Goal: Task Accomplishment & Management: Manage account settings

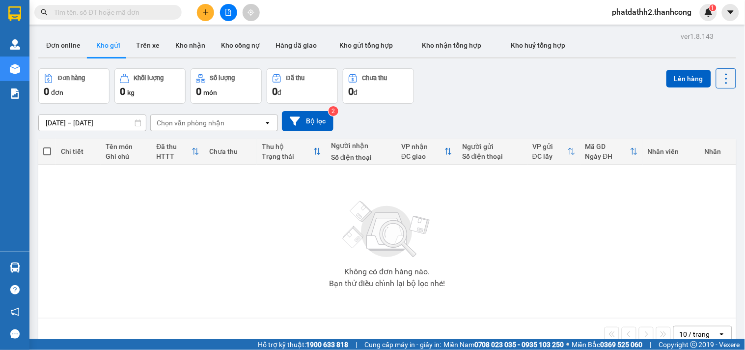
click at [207, 12] on icon "plus" at bounding box center [205, 12] width 5 height 0
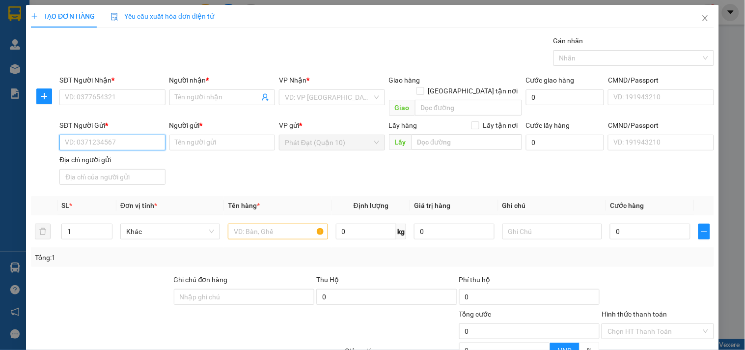
click at [118, 135] on input "SĐT Người Gửi *" at bounding box center [112, 143] width 106 height 16
type input "2710"
click at [118, 135] on input "2710" at bounding box center [112, 143] width 106 height 16
click at [116, 149] on div "0905342710 - NHẬT" at bounding box center [111, 151] width 93 height 11
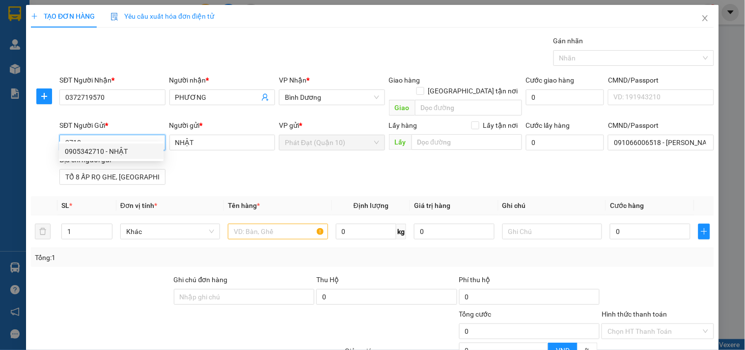
type input "0372719570"
type input "PHƯƠNG"
type input "0905342710"
type input "NHẬT"
type input "091066006518 - NGUYỄN TRANG ANH TUẤN"
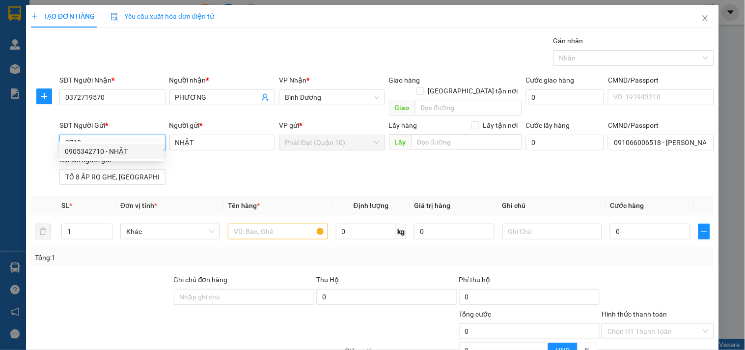
type input "TỔ 8 ẤP RỌ GHE, ĐÔNG HƯNG A, AN MINH KIÊN GIANG"
type input "0905342710"
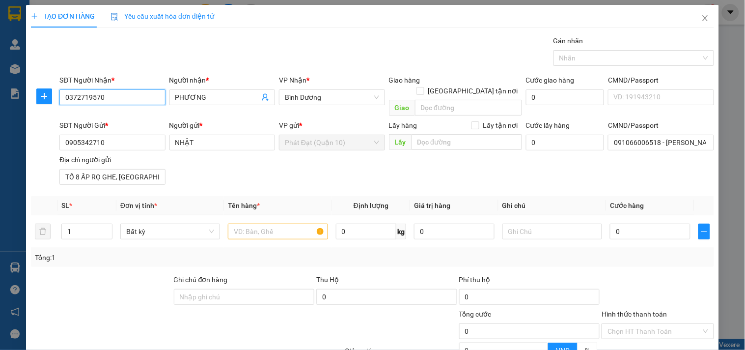
click at [130, 93] on input "0372719570" at bounding box center [112, 97] width 106 height 16
paste input "36.910.884"
click at [93, 98] on input "0336.910.884" at bounding box center [112, 97] width 106 height 16
click at [81, 99] on input "0336.910884" at bounding box center [112, 97] width 106 height 16
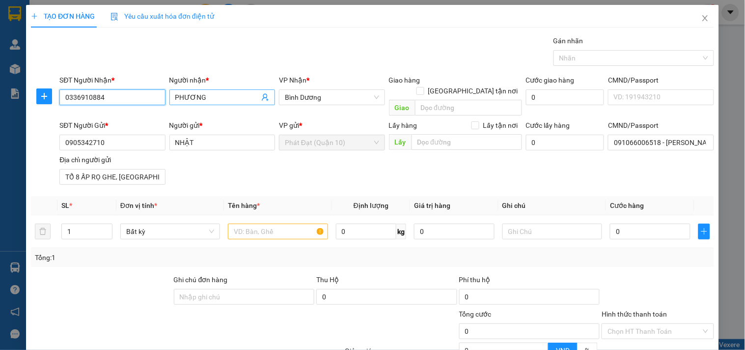
type input "0336910884"
click at [224, 101] on input "PHƯƠNG" at bounding box center [217, 97] width 84 height 11
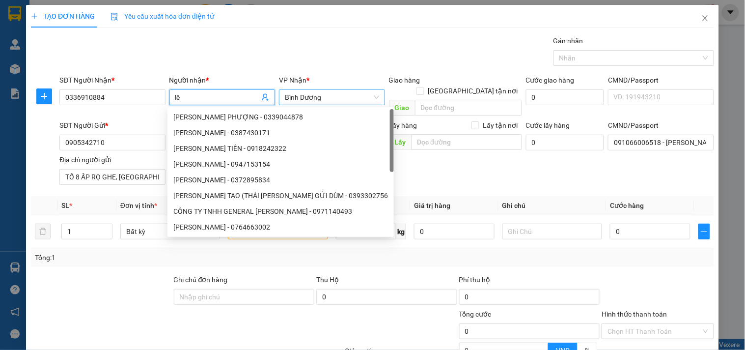
type input "l"
click at [340, 98] on span "Bình Dương" at bounding box center [332, 97] width 94 height 15
type input "LÊ"
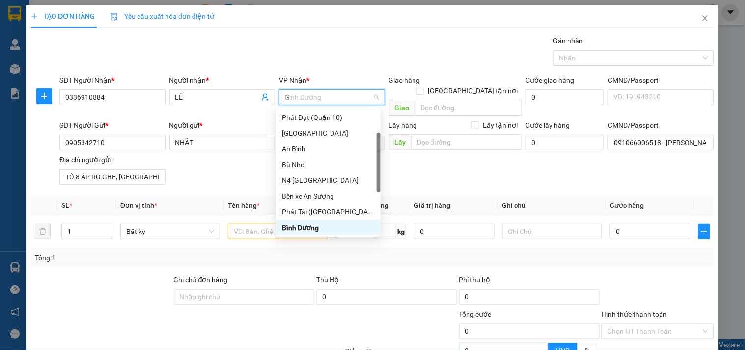
scroll to position [27, 0]
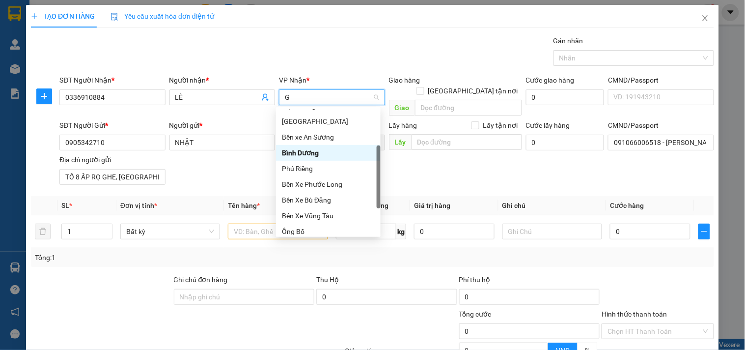
type input "GI"
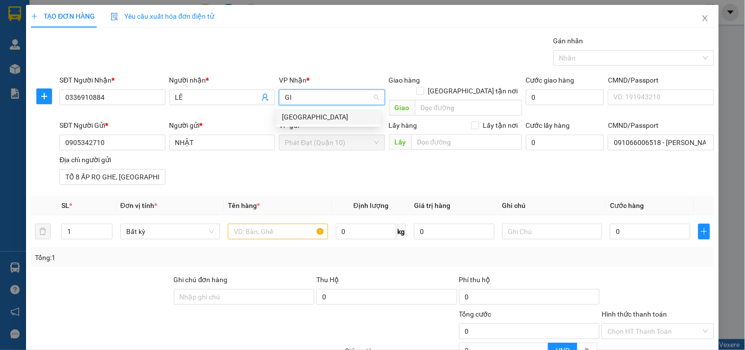
click at [331, 121] on div "[GEOGRAPHIC_DATA]" at bounding box center [328, 116] width 93 height 11
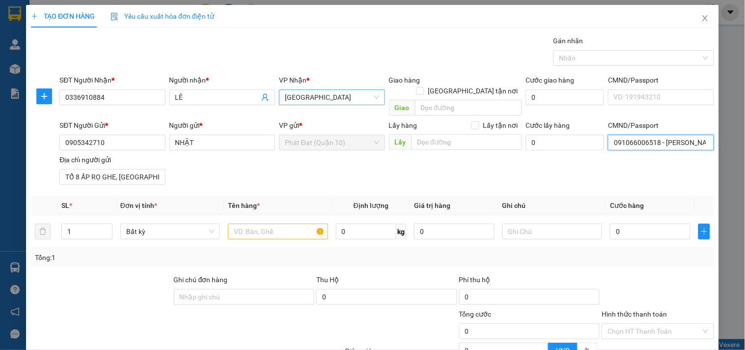
click at [631, 135] on input "091066006518 - NGUYỄN TRANG ANH TUẤN" at bounding box center [661, 143] width 106 height 16
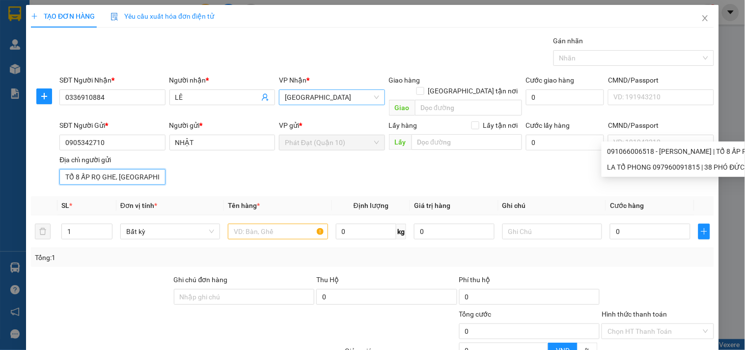
click at [120, 170] on input "TỔ 8 ẤP RỌ GHE, ĐÔNG HƯNG A, AN MINH KIÊN GIANG" at bounding box center [112, 177] width 106 height 16
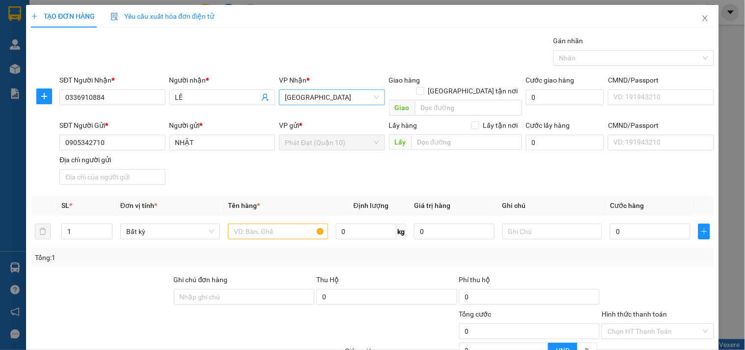
click at [200, 149] on div "SĐT Người Gửi * 0905342710 Người gửi * NHẬT VP gửi * Phát Đạt (Quận 10) Lấy hàn…" at bounding box center [386, 154] width 658 height 69
click at [237, 224] on input "text" at bounding box center [278, 231] width 100 height 16
type input "CARTON"
click at [621, 223] on input "0" at bounding box center [650, 231] width 81 height 16
type input "4"
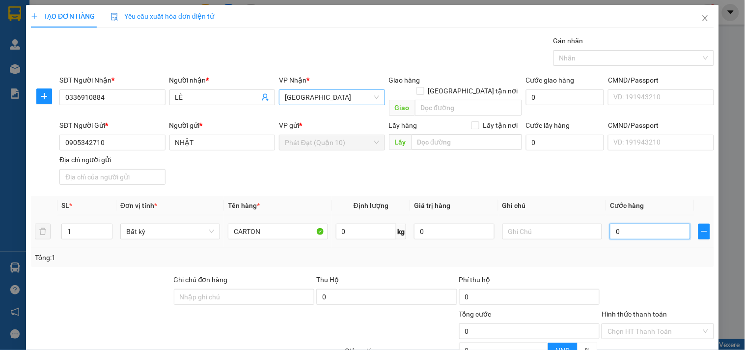
type input "4"
type input "40"
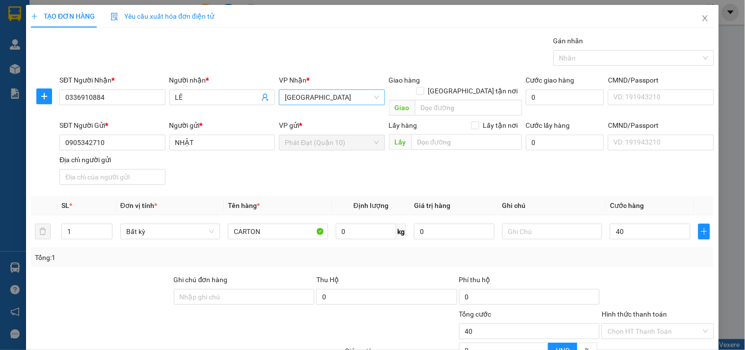
type input "40.000"
click at [624, 179] on div "Transit Pickup Surcharge Ids Transit Deliver Surcharge Ids Transit Deliver Surc…" at bounding box center [372, 220] width 683 height 370
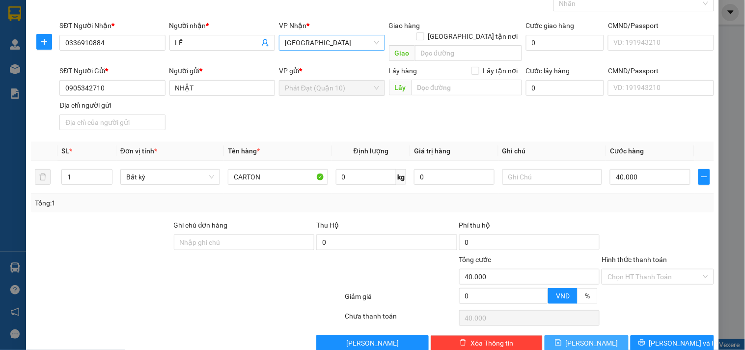
click at [584, 337] on span "[PERSON_NAME]" at bounding box center [592, 342] width 53 height 11
type input "0"
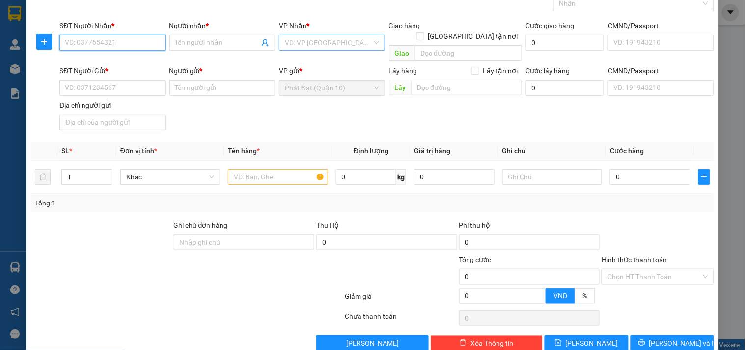
click at [99, 45] on input "SĐT Người Nhận *" at bounding box center [112, 43] width 106 height 16
click at [107, 64] on div "0961113448 - ANH GIÁP" at bounding box center [113, 62] width 97 height 11
type input "0961113448"
type input "ANH GIÁP"
type input "B2/17D TỔ 23 , ẤP 2 HƯNG LONG , BÌNH CHÁNH , TP HCM"
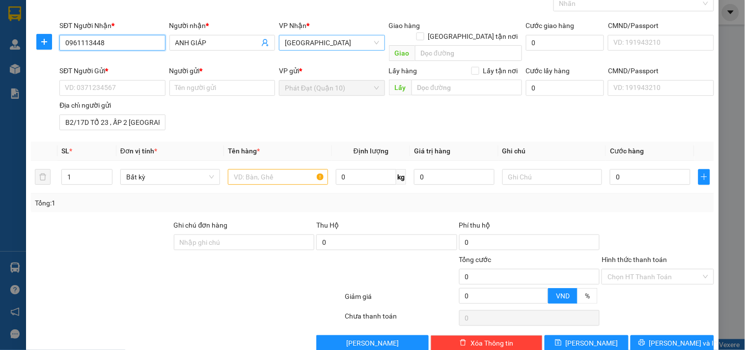
type input "0961113448"
click at [105, 80] on input "SĐT Người Gửi *" at bounding box center [112, 88] width 106 height 16
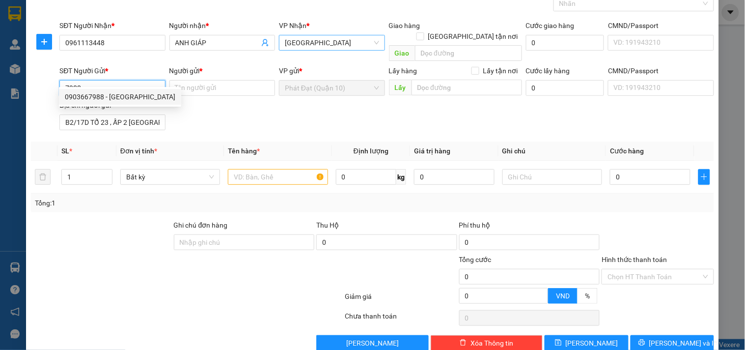
click at [109, 97] on div "0903667988 - NGA" at bounding box center [120, 96] width 110 height 11
type input "0903667988"
type input "NGA"
type input "HUỲNH VĂN BẢY 079074010039"
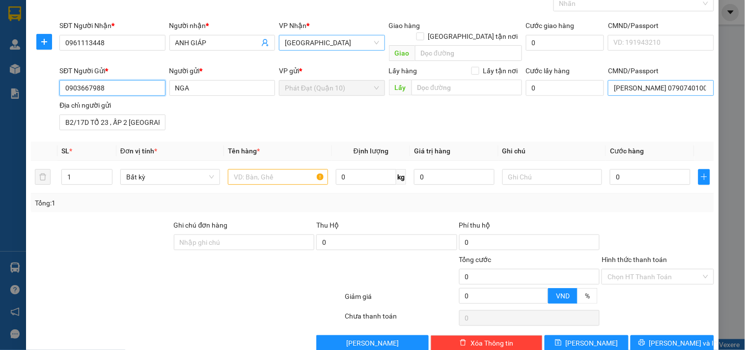
type input "0903667988"
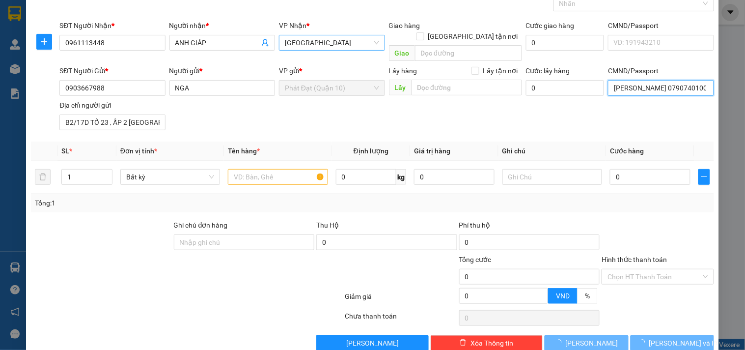
click at [650, 80] on input "HUỲNH VĂN BẢY 079074010039" at bounding box center [661, 88] width 106 height 16
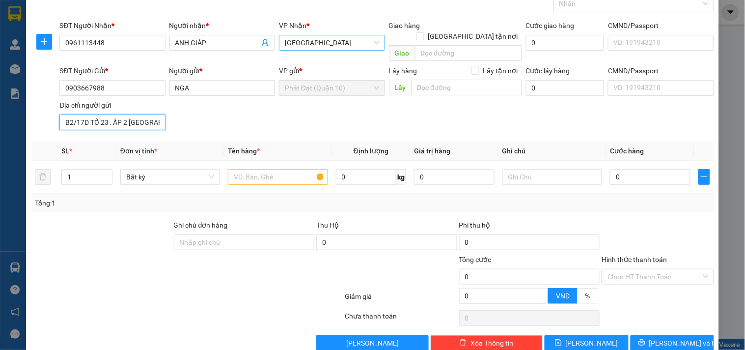
click at [130, 114] on input "B2/17D TỔ 23 , ẤP 2 HƯNG LONG , BÌNH CHÁNH , TP HCM" at bounding box center [112, 122] width 106 height 16
click at [426, 106] on div "SĐT Người Gửi * 0903667988 Người gửi * NGA VP gửi * Phát Đạt (Quận 10) Lấy hàng…" at bounding box center [386, 99] width 658 height 69
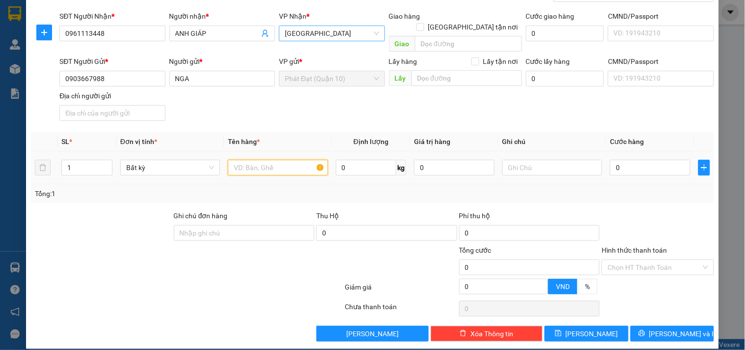
click at [281, 160] on input "text" at bounding box center [278, 168] width 100 height 16
type input "CARTON BỌC"
click at [610, 160] on input "0" at bounding box center [650, 168] width 81 height 16
type input "4"
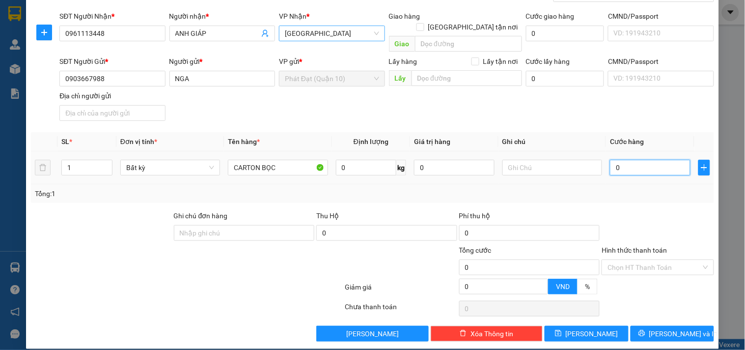
type input "4"
type input "40"
type input "40.000"
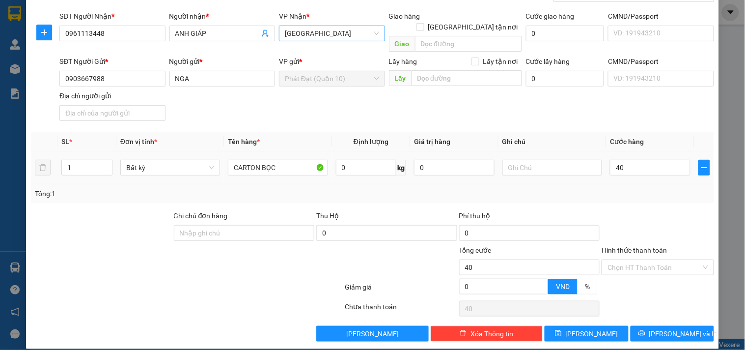
type input "40.000"
click at [602, 188] on div "Tổng: 1" at bounding box center [372, 193] width 675 height 11
click at [582, 328] on span "[PERSON_NAME]" at bounding box center [592, 333] width 53 height 11
click at [593, 326] on button "[PERSON_NAME]" at bounding box center [585, 334] width 83 height 16
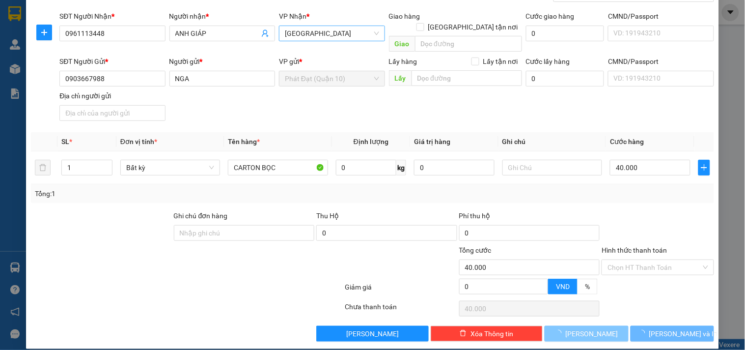
type input "0"
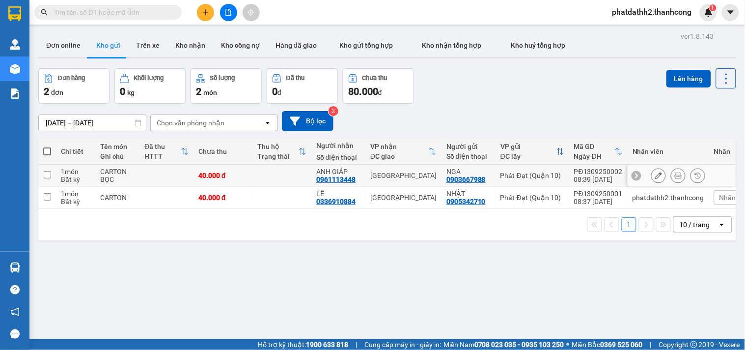
click at [421, 174] on div "[GEOGRAPHIC_DATA]" at bounding box center [403, 175] width 66 height 8
checkbox input "true"
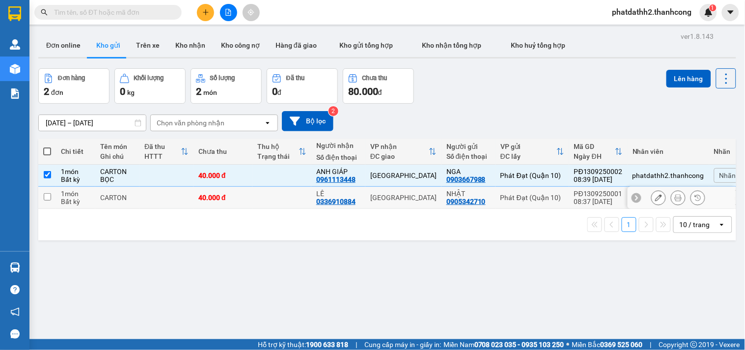
click at [416, 203] on td "[GEOGRAPHIC_DATA]" at bounding box center [403, 198] width 76 height 22
checkbox input "true"
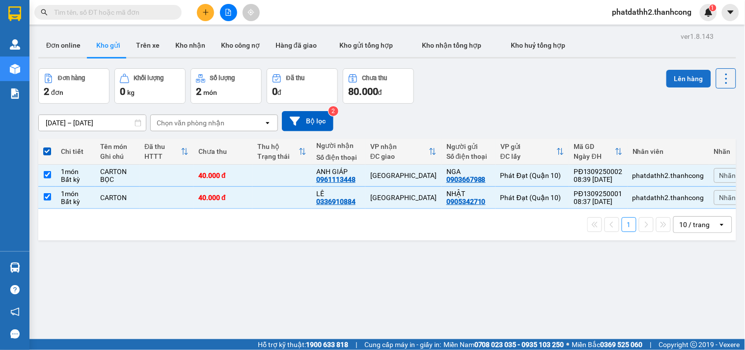
click at [666, 86] on button "Lên hàng" at bounding box center [688, 79] width 45 height 18
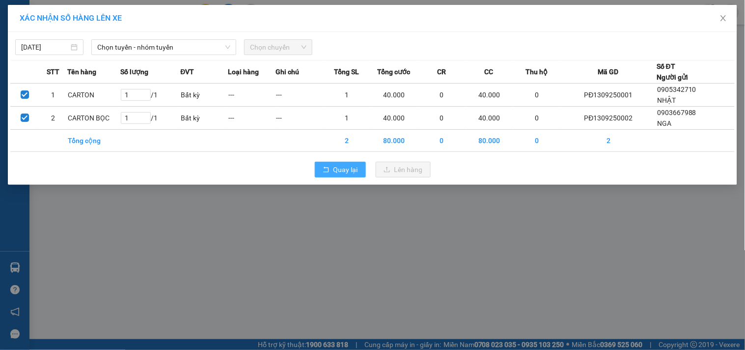
click at [347, 173] on span "Quay lại" at bounding box center [345, 169] width 25 height 11
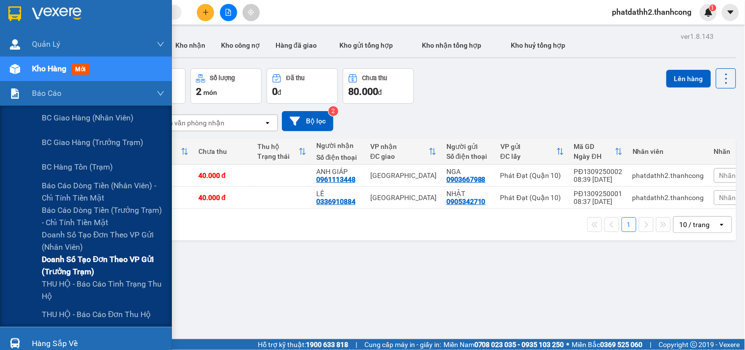
click at [84, 264] on span "Doanh số tạo đơn theo VP gửi (trưởng trạm)" at bounding box center [103, 265] width 123 height 25
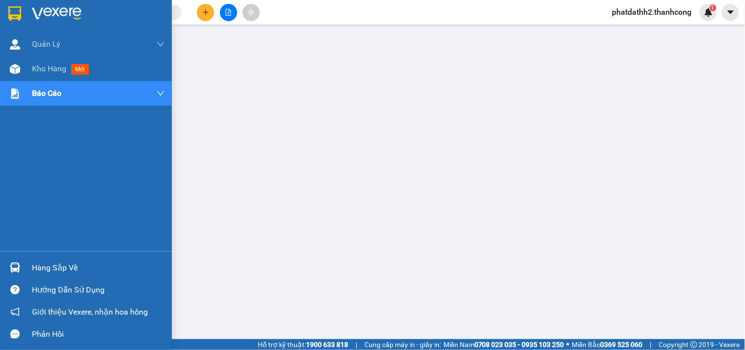
click at [38, 13] on img at bounding box center [57, 13] width 50 height 15
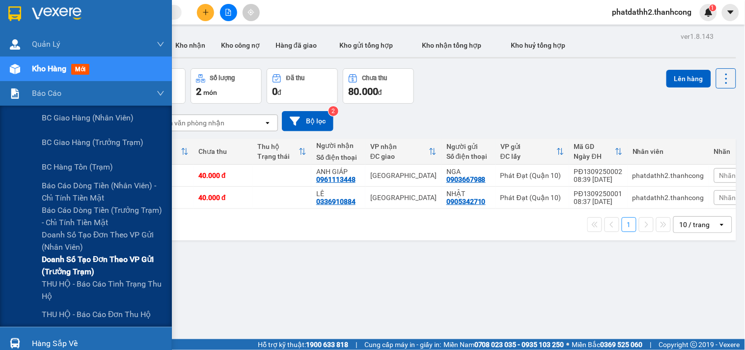
click at [92, 261] on span "Doanh số tạo đơn theo VP gửi (trưởng trạm)" at bounding box center [103, 265] width 123 height 25
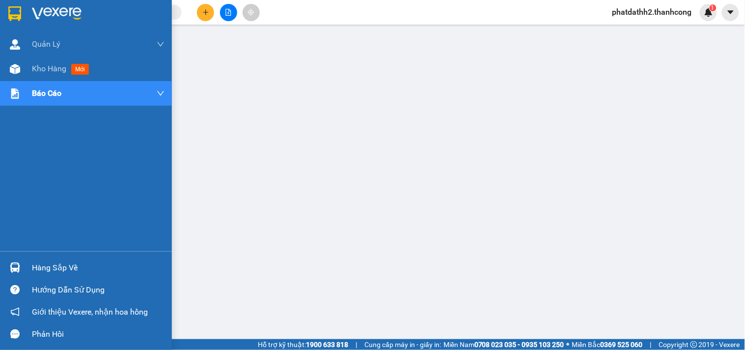
click at [13, 17] on img at bounding box center [14, 13] width 13 height 15
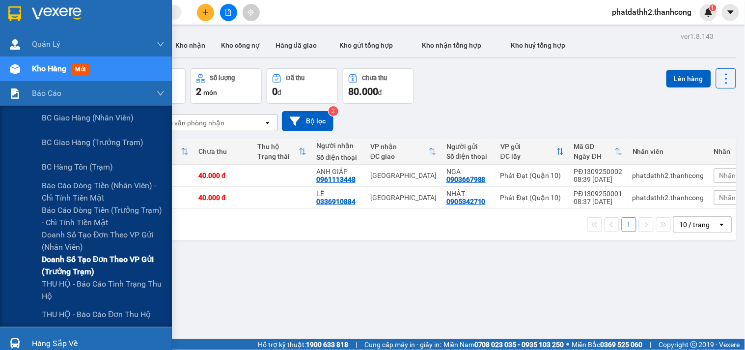
click at [73, 270] on span "Doanh số tạo đơn theo VP gửi (trưởng trạm)" at bounding box center [103, 265] width 123 height 25
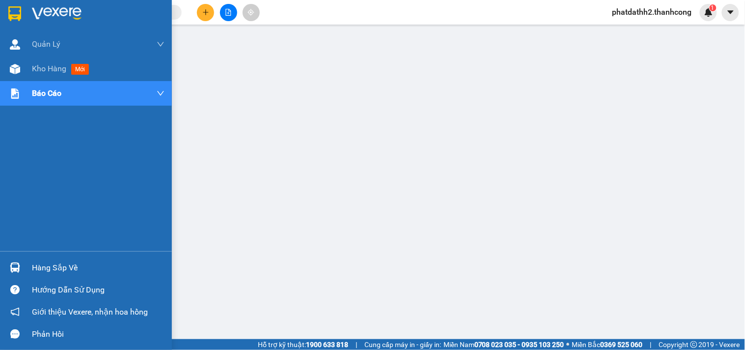
click at [26, 23] on div at bounding box center [86, 16] width 172 height 32
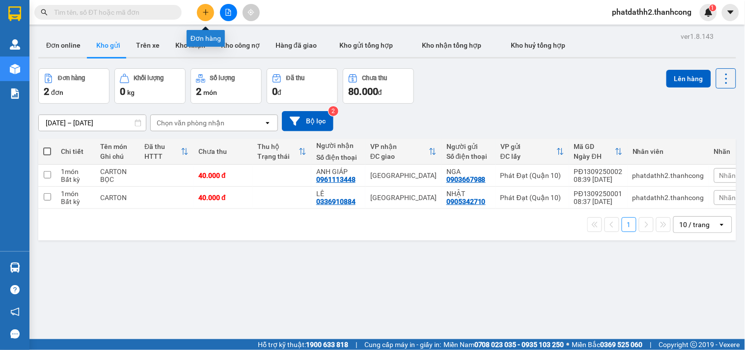
click at [199, 12] on button at bounding box center [205, 12] width 17 height 17
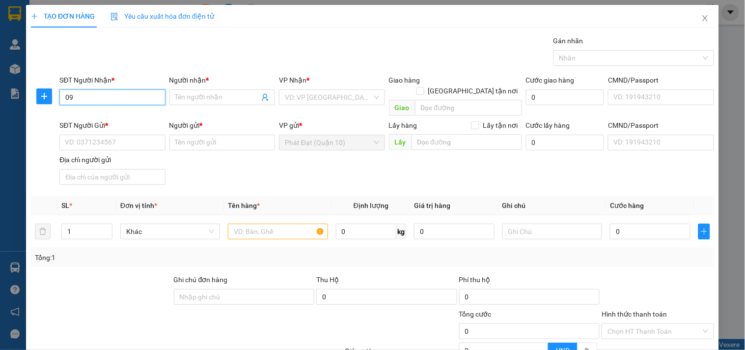
type input "0"
click at [138, 99] on input "SĐT Người Nhận *" at bounding box center [112, 97] width 106 height 16
click at [130, 91] on input "SĐT Người Nhận *" at bounding box center [112, 97] width 106 height 16
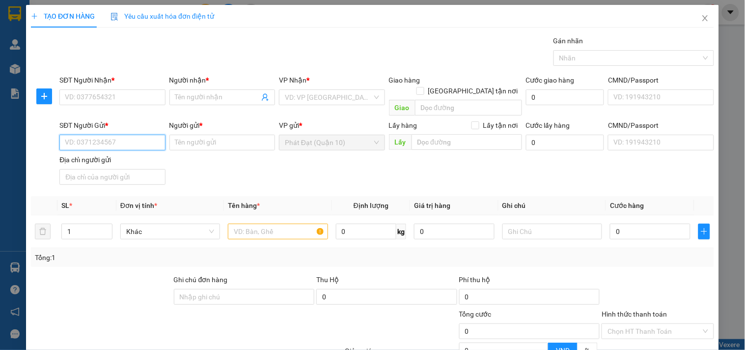
click at [122, 137] on input "SĐT Người Gửi *" at bounding box center [112, 143] width 106 height 16
click at [132, 106] on div "SĐT Người Nhận * VD: 0377654321" at bounding box center [112, 92] width 106 height 34
click at [133, 96] on input "SĐT Người Nhận *" at bounding box center [112, 97] width 106 height 16
paste input "0987.555.190"
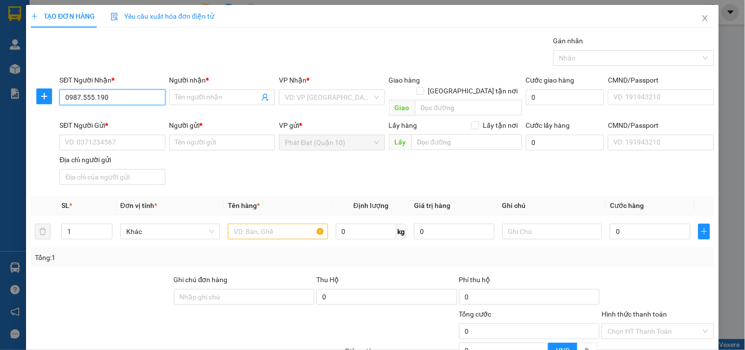
type input "0987.555.190"
click at [128, 135] on input "SĐT Người Gửi *" at bounding box center [112, 143] width 106 height 16
paste input "0987.555.190"
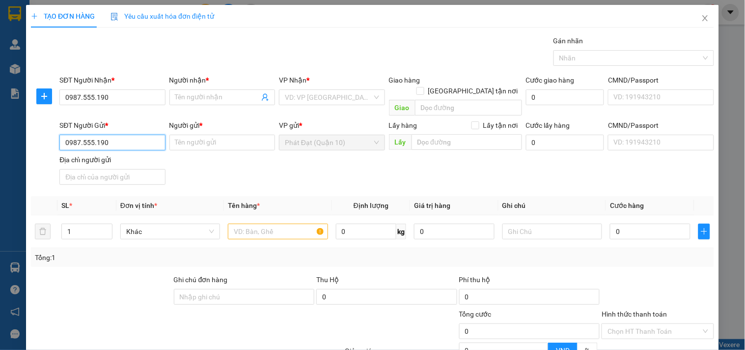
click at [82, 135] on input "0987.555.190" at bounding box center [112, 143] width 106 height 16
click at [94, 135] on input "0987555.190" at bounding box center [112, 143] width 106 height 16
click at [93, 135] on input "0987555.190" at bounding box center [112, 143] width 106 height 16
type input "0987555190"
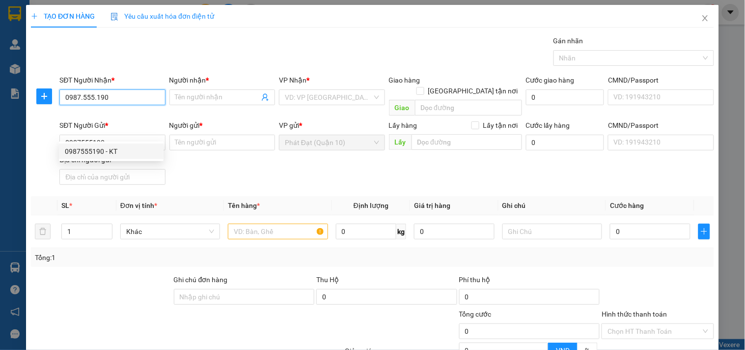
click at [100, 96] on input "0987.555.190" at bounding box center [112, 97] width 106 height 16
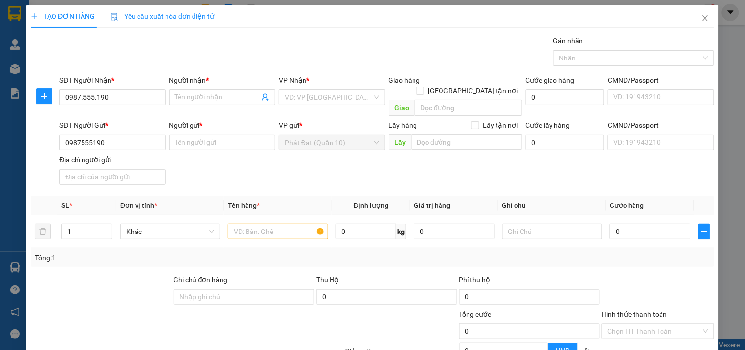
click at [104, 139] on div "SĐT Người Gửi * 0987555190" at bounding box center [112, 137] width 106 height 34
click at [124, 136] on input "0987555190" at bounding box center [112, 143] width 106 height 16
click at [119, 151] on div "0987555190 - KT" at bounding box center [111, 151] width 93 height 11
type input "KT"
type input "001190011259"
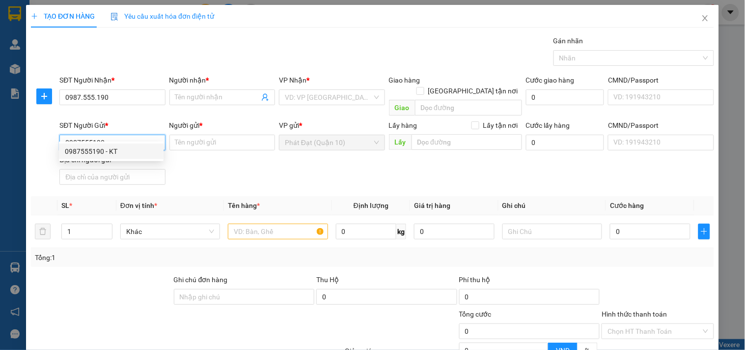
type input "[STREET_ADDRESS]"
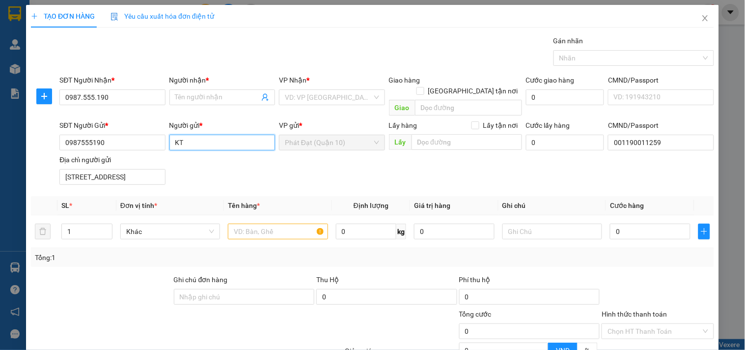
click at [199, 135] on input "KT" at bounding box center [222, 143] width 106 height 16
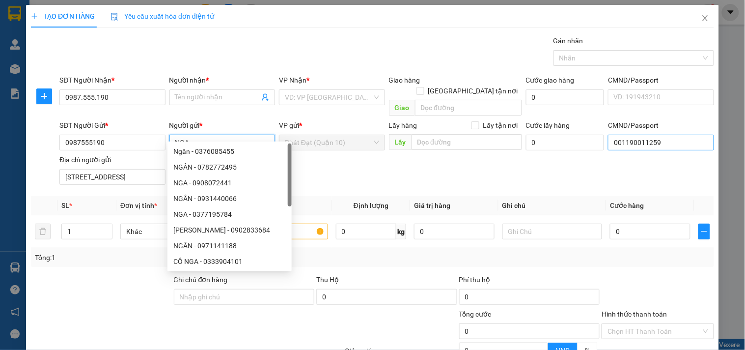
type input "NGA"
click at [657, 135] on input "001190011259" at bounding box center [661, 143] width 106 height 16
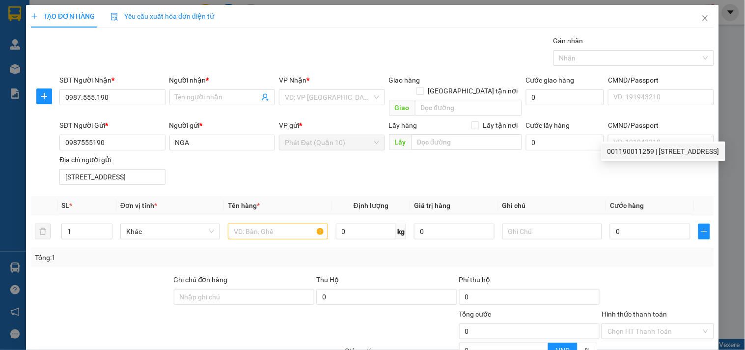
click at [122, 175] on div "Địa chỉ người gửi [STREET_ADDRESS]" at bounding box center [112, 171] width 106 height 34
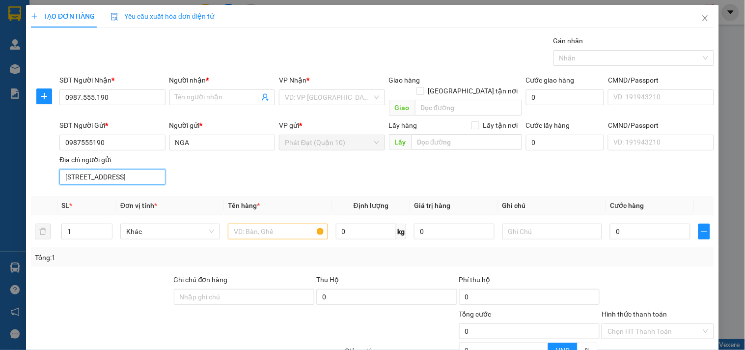
click at [122, 172] on input "[STREET_ADDRESS]" at bounding box center [112, 177] width 106 height 16
click at [291, 171] on div "SĐT Người Gửi * 0987555190 Người gửi * NGA VP gửi * Phát Đạt (Quận 10) Lấy hàng…" at bounding box center [386, 154] width 658 height 69
click at [210, 97] on input "Người nhận *" at bounding box center [217, 97] width 84 height 11
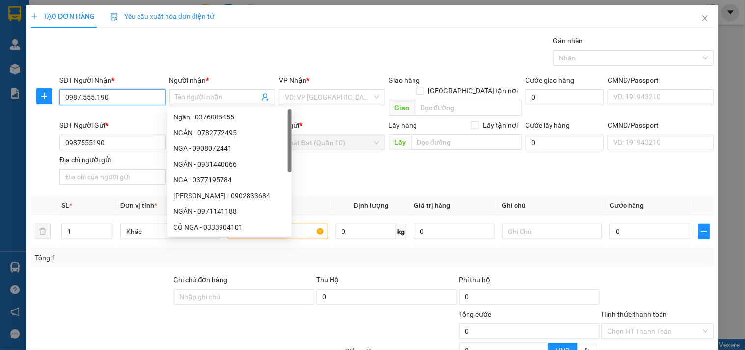
click at [129, 96] on input "0987.555.190" at bounding box center [112, 97] width 106 height 16
paste input "0899.759.852"
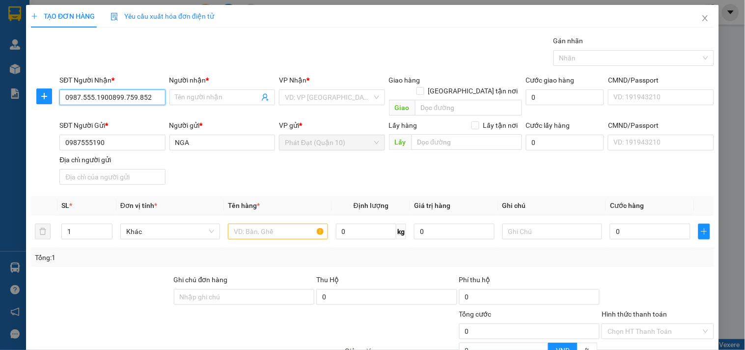
click at [129, 96] on input "0987.555.1900899.759.852" at bounding box center [112, 97] width 106 height 16
paste input "search"
click at [82, 96] on input "0899.759.852" at bounding box center [112, 97] width 106 height 16
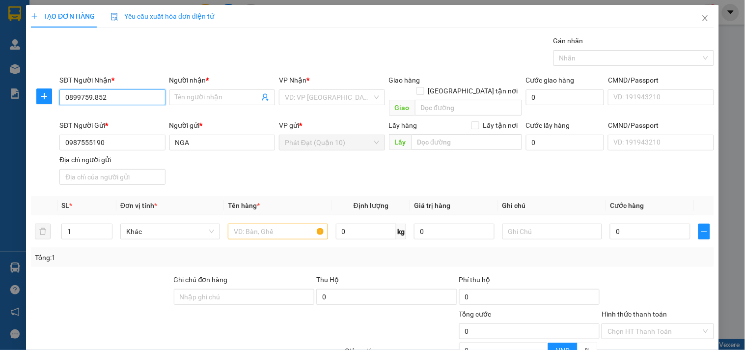
click at [91, 96] on input "0899759.852" at bounding box center [112, 97] width 106 height 16
type input "0899759852"
click at [188, 92] on input "Người nhận *" at bounding box center [217, 97] width 84 height 11
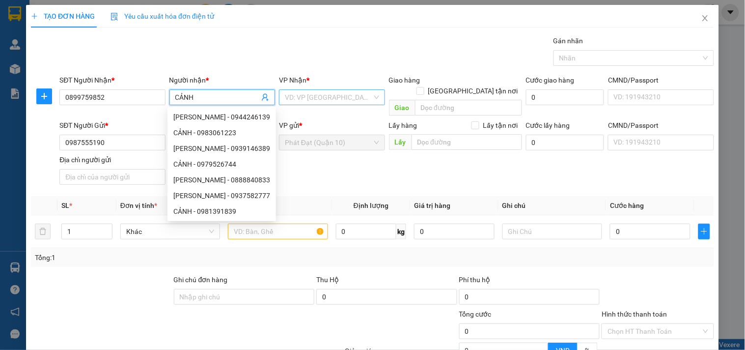
type input "CẢNH"
click at [339, 94] on input "X" at bounding box center [328, 97] width 87 height 15
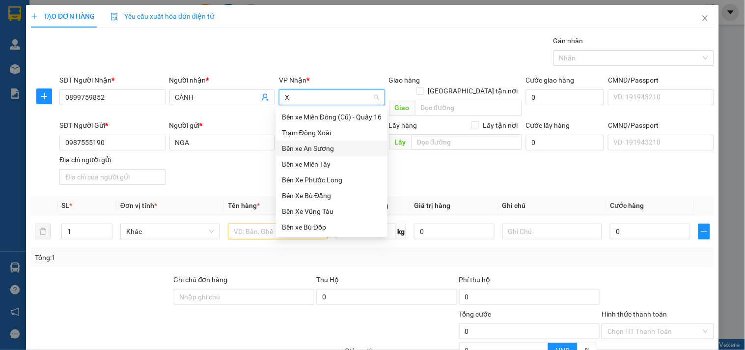
type input "XO"
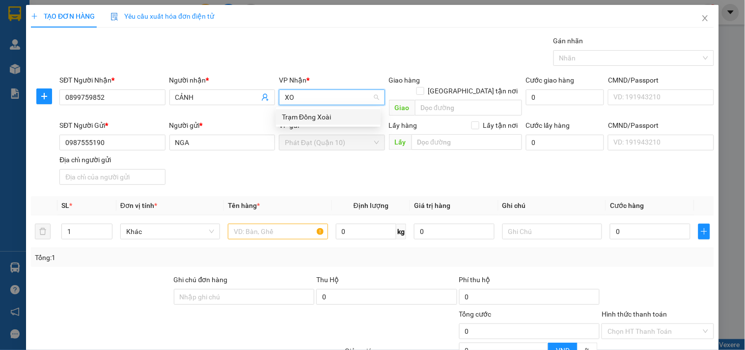
click at [306, 118] on div "Trạm Đồng Xoài" at bounding box center [328, 116] width 93 height 11
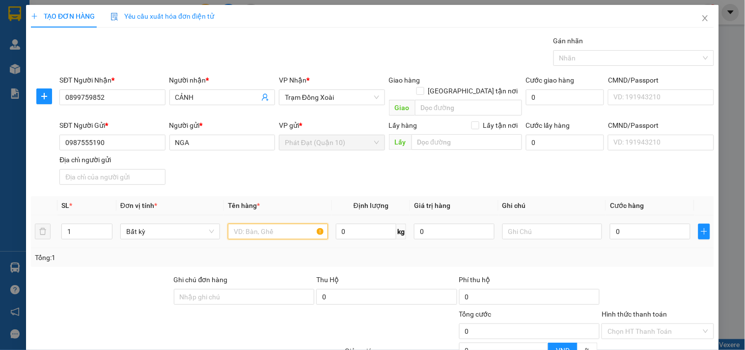
click at [278, 223] on input "text" at bounding box center [278, 231] width 100 height 16
type input "KV"
click at [640, 223] on input "0" at bounding box center [650, 231] width 81 height 16
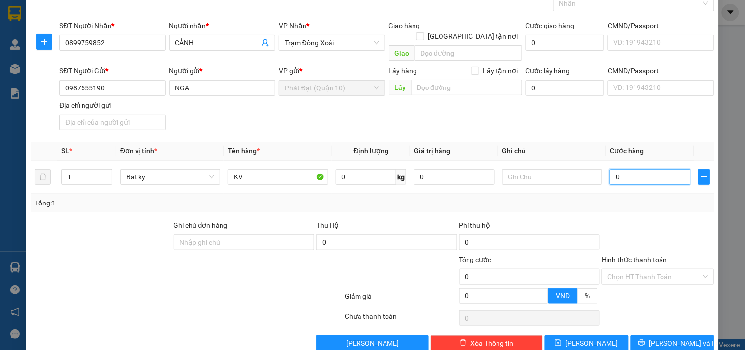
type input "3"
type input "30"
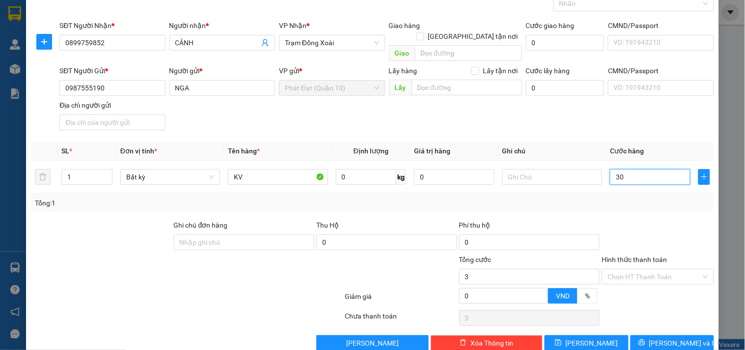
type input "30"
type input "30.000"
click at [618, 219] on div at bounding box center [657, 236] width 114 height 34
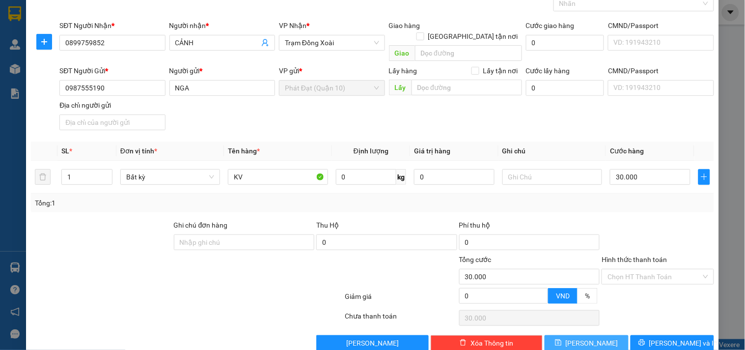
drag, startPoint x: 576, startPoint y: 331, endPoint x: 584, endPoint y: 339, distance: 11.5
click at [576, 335] on button "[PERSON_NAME]" at bounding box center [585, 343] width 83 height 16
type input "0"
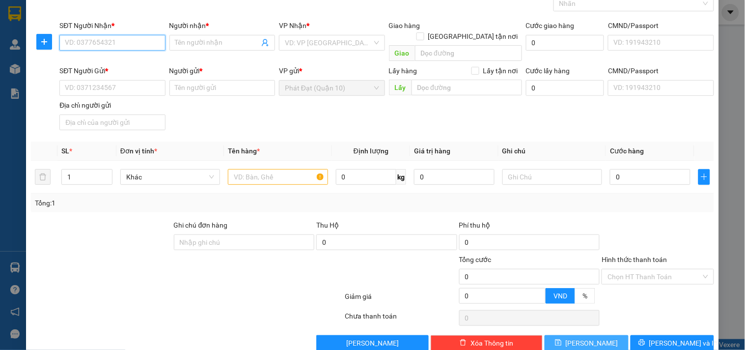
click at [133, 43] on input "SĐT Người Nhận *" at bounding box center [112, 43] width 106 height 16
paste input "0931.993.739"
click at [81, 47] on input "0931.993.739" at bounding box center [112, 43] width 106 height 16
click at [92, 47] on input "0931993.739" at bounding box center [112, 43] width 106 height 16
type input "0931993739"
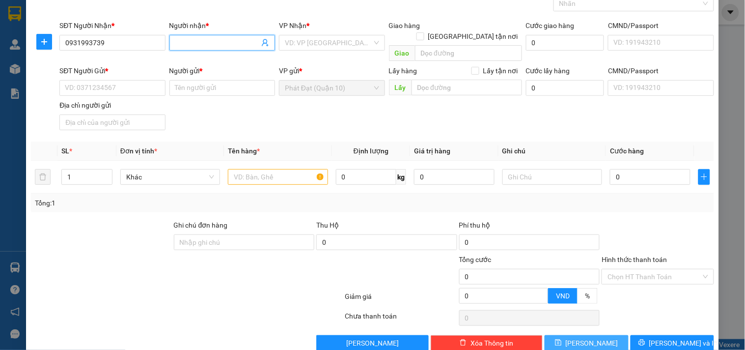
click at [200, 43] on input "Người nhận *" at bounding box center [217, 42] width 84 height 11
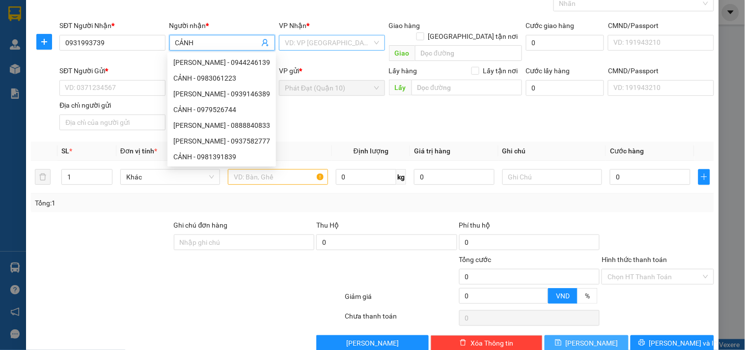
type input "CẢNH"
click at [364, 39] on input "search" at bounding box center [328, 42] width 87 height 15
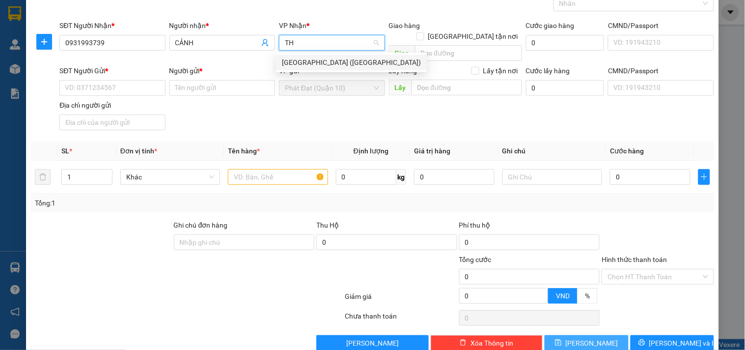
type input "T"
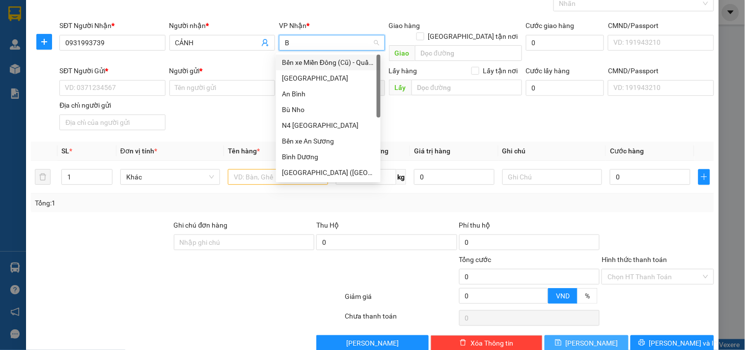
type input "BI"
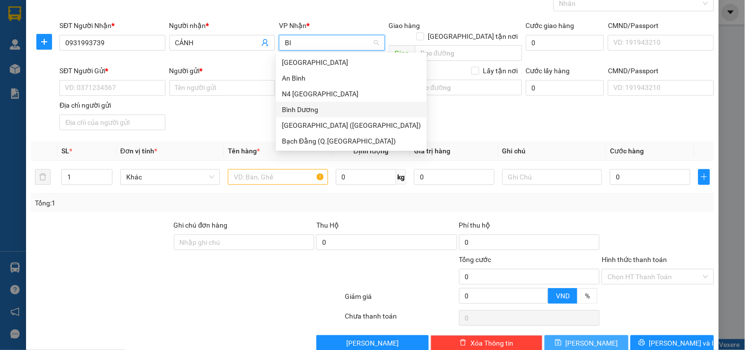
click at [324, 108] on div "Bình Dương" at bounding box center [351, 109] width 139 height 11
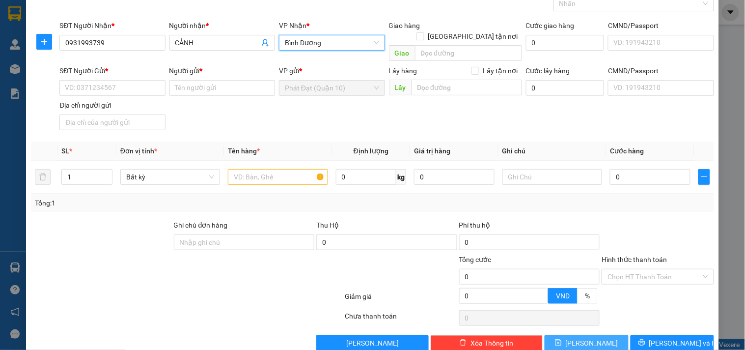
click at [125, 86] on div "SĐT Người Gửi * VD: 0371234567" at bounding box center [112, 82] width 106 height 34
click at [127, 80] on input "SĐT Người Gửi *" at bounding box center [112, 88] width 106 height 16
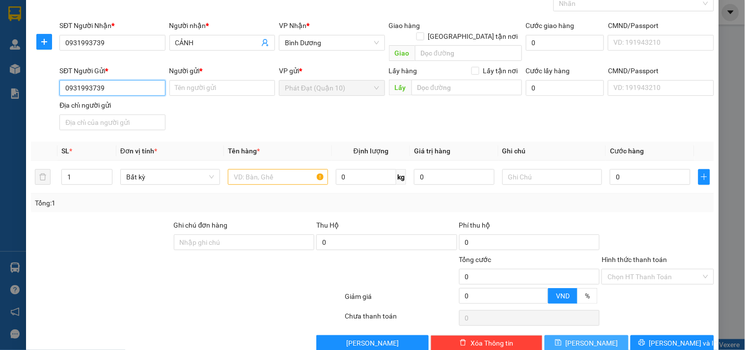
type input "0931993739"
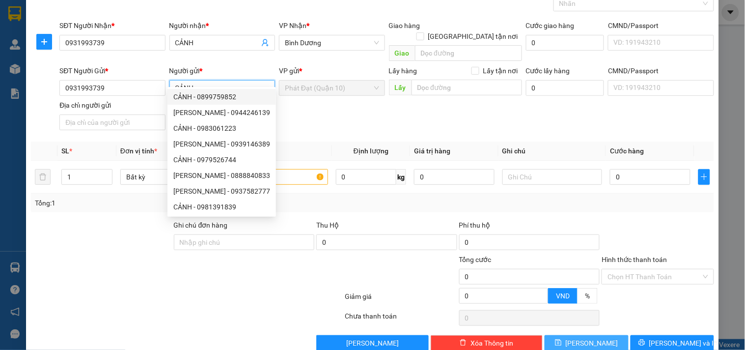
type input "CẢNH"
click at [334, 113] on div "SĐT Người Gửi * 0931993739 Người gửi * CẢNH VP gửi * Phát Đạt (Quận 10) Lấy hàn…" at bounding box center [386, 99] width 658 height 69
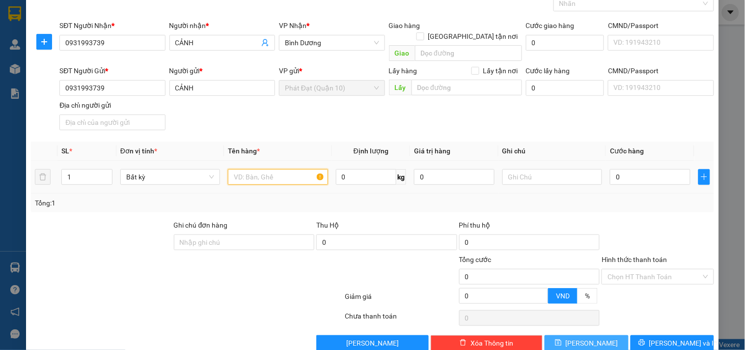
click at [275, 169] on input "text" at bounding box center [278, 177] width 100 height 16
click at [635, 5] on div at bounding box center [629, 4] width 146 height 12
type input "XỐP TRẮNG KV"
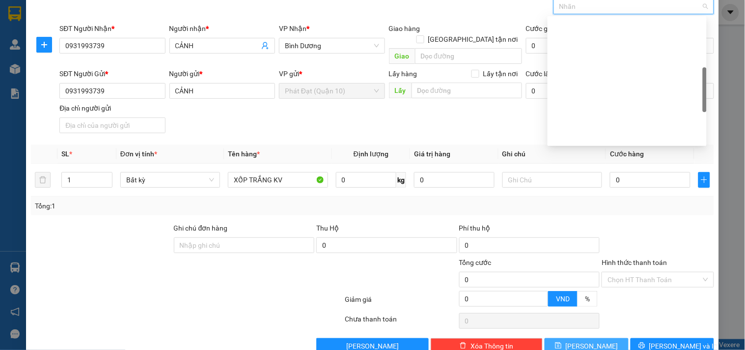
scroll to position [272, 0]
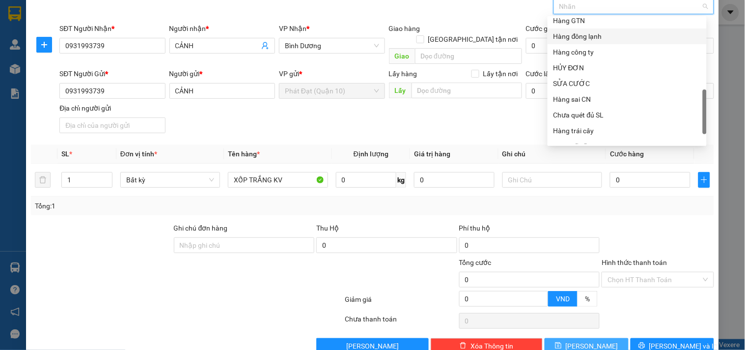
click at [592, 35] on div "Hàng đông lạnh" at bounding box center [626, 36] width 147 height 11
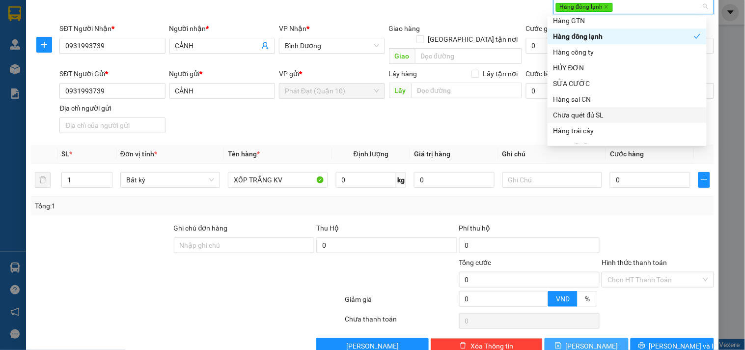
click at [498, 200] on div "Tổng: 1" at bounding box center [372, 205] width 675 height 11
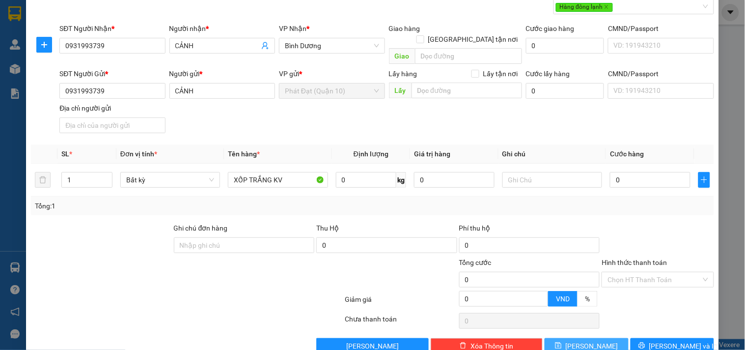
scroll to position [64, 0]
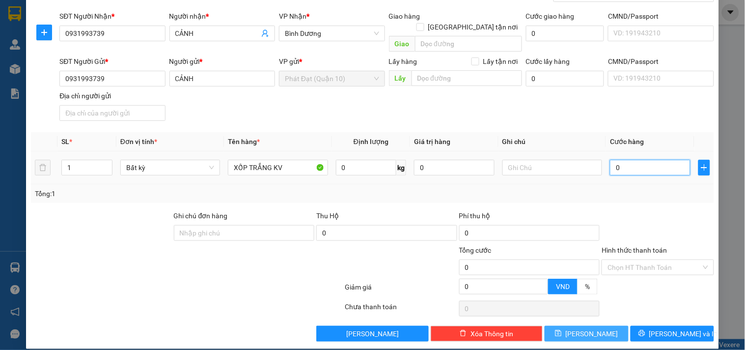
click at [642, 160] on input "0" at bounding box center [650, 168] width 81 height 16
type input "4"
type input "40"
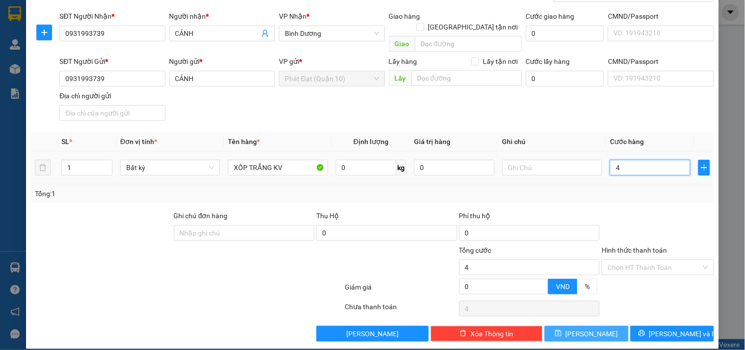
type input "40"
type input "40.000"
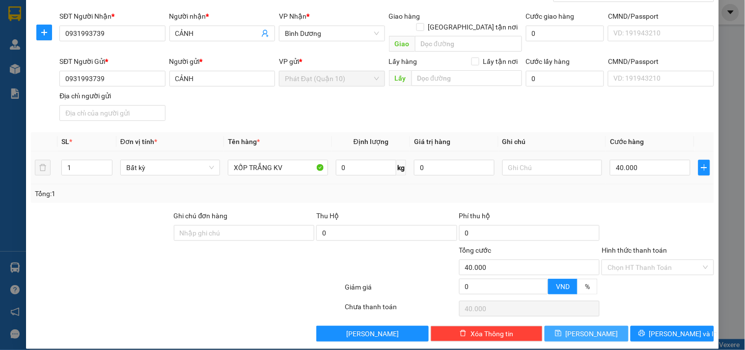
click at [640, 168] on td "40.000" at bounding box center [650, 167] width 88 height 33
click at [592, 326] on button "[PERSON_NAME]" at bounding box center [585, 334] width 83 height 16
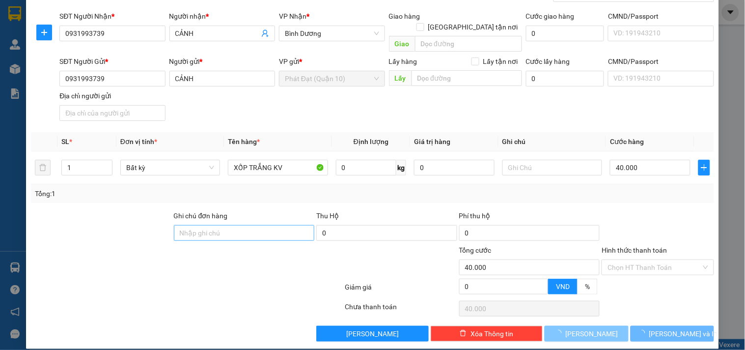
type input "0"
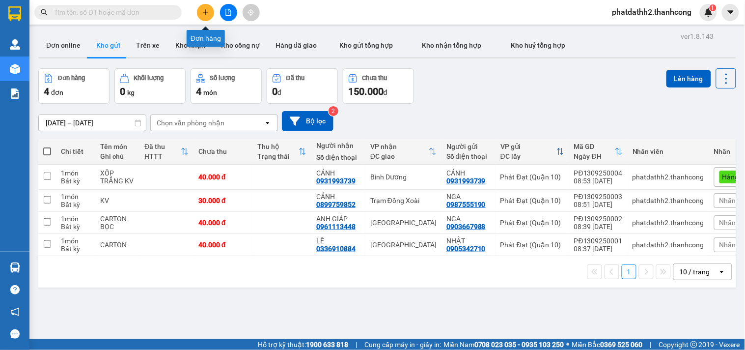
click at [203, 12] on icon "plus" at bounding box center [205, 12] width 7 height 7
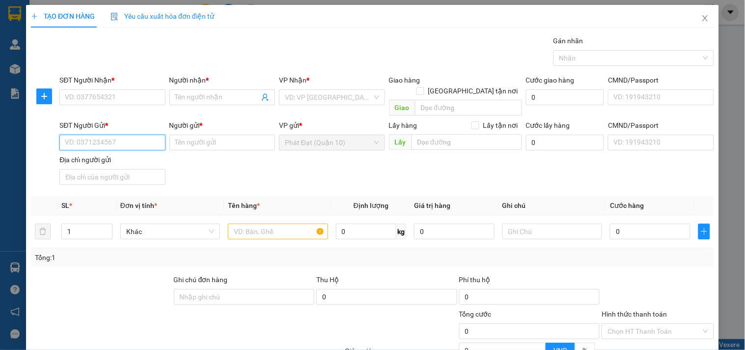
click at [129, 135] on input "SĐT Người Gửi *" at bounding box center [112, 143] width 106 height 16
paste input "0852.515.555"
click at [94, 135] on input "0852.515.555" at bounding box center [112, 143] width 106 height 16
click at [81, 135] on input "0852.515555" at bounding box center [112, 143] width 106 height 16
type input "0852515555"
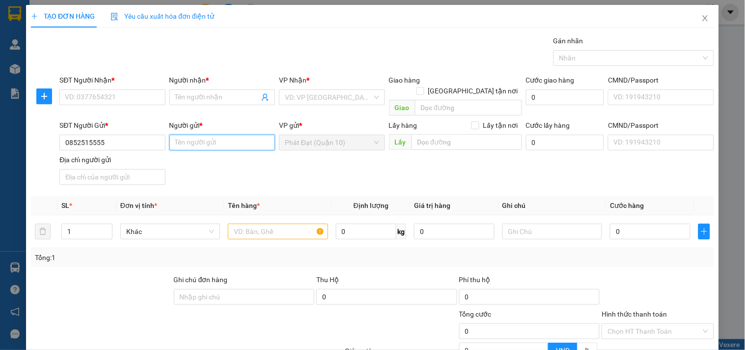
click at [222, 135] on input "Người gửi *" at bounding box center [222, 143] width 106 height 16
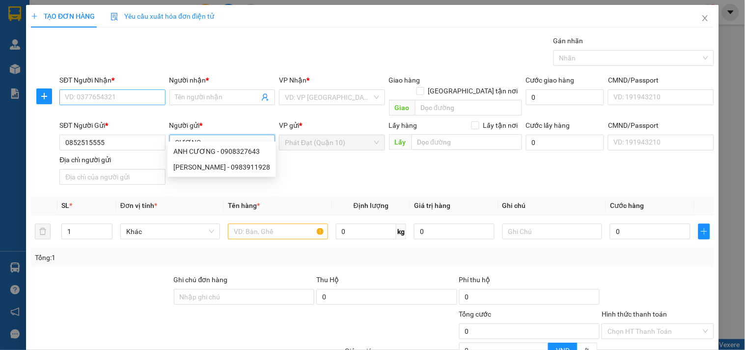
type input "CƯƠNG"
click at [133, 105] on input "SĐT Người Nhận *" at bounding box center [112, 97] width 106 height 16
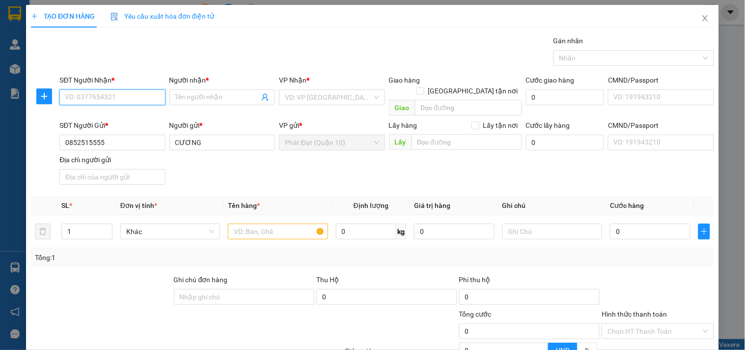
click at [133, 97] on input "SĐT Người Nhận *" at bounding box center [112, 97] width 106 height 16
paste input "0389.101.344"
click at [81, 97] on input "0389.101.344" at bounding box center [112, 97] width 106 height 16
click at [92, 97] on input "0389101.344" at bounding box center [112, 97] width 106 height 16
type input "0389101344"
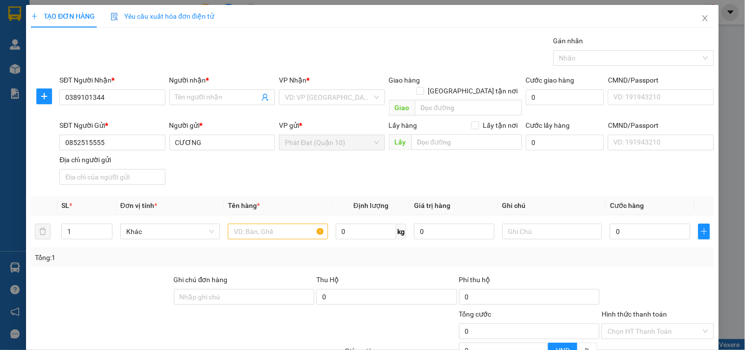
click at [187, 106] on div "Người nhận * Tên người nhận" at bounding box center [222, 92] width 106 height 34
click at [192, 105] on div "Người nhận * Tên người nhận" at bounding box center [222, 92] width 106 height 34
click at [197, 101] on input "Người nhận *" at bounding box center [217, 97] width 84 height 11
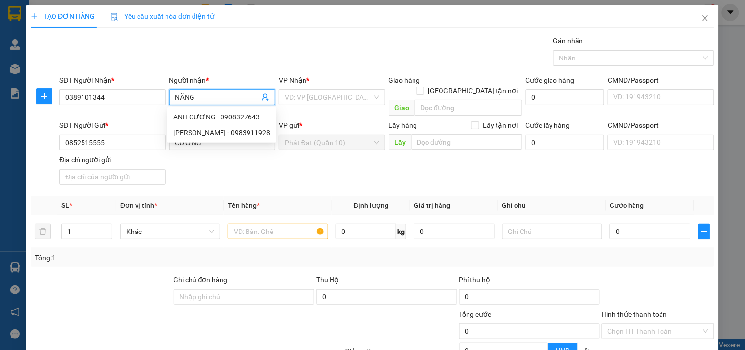
type input "NĂNG"
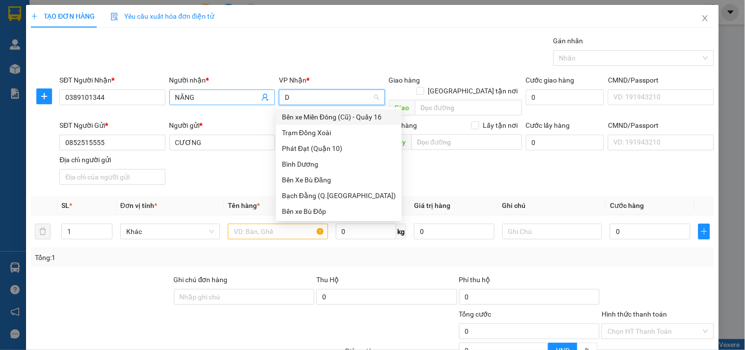
type input "DU"
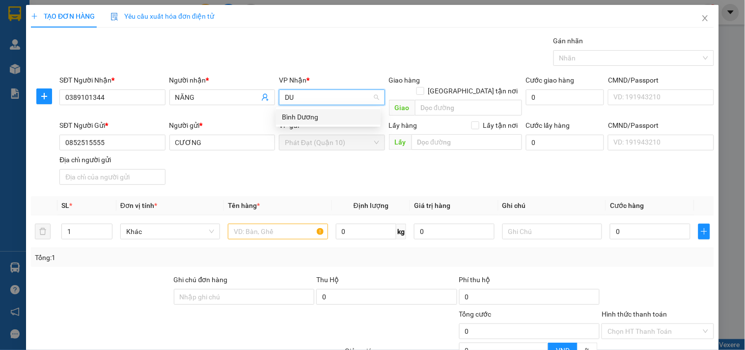
click at [317, 124] on div "Bình Dương" at bounding box center [328, 117] width 105 height 16
click at [272, 223] on input "text" at bounding box center [278, 231] width 100 height 16
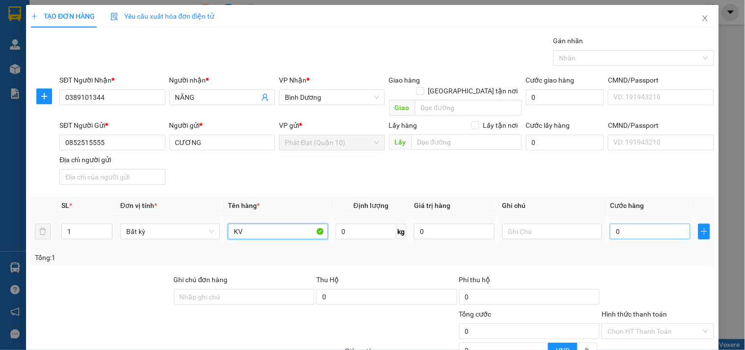
type input "KV"
click at [621, 227] on input "0" at bounding box center [650, 231] width 81 height 16
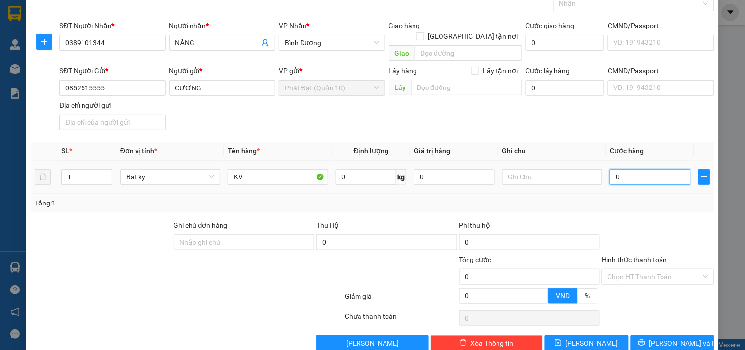
type input "3"
type input "30"
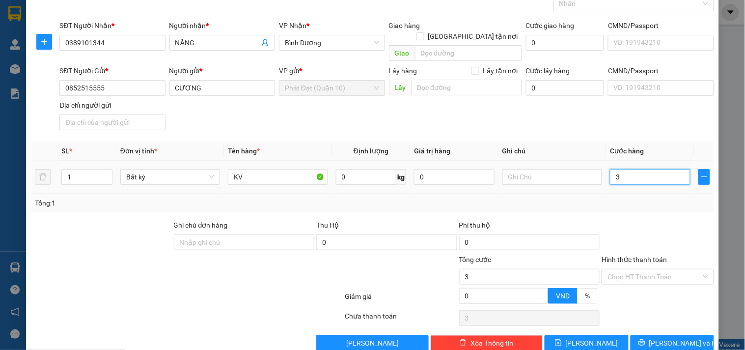
type input "30"
type input "30.000"
click at [629, 199] on div "Tổng: 1" at bounding box center [372, 202] width 683 height 19
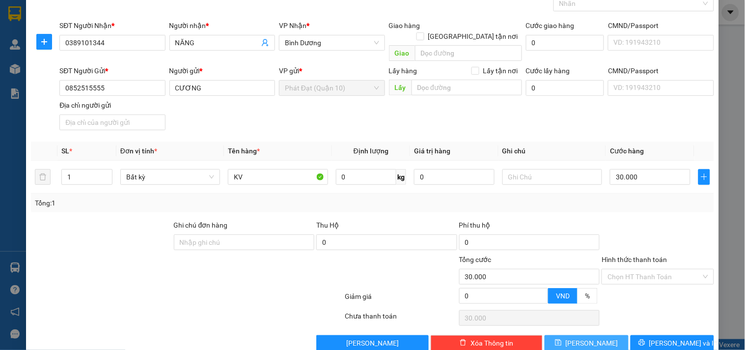
click at [558, 335] on button "[PERSON_NAME]" at bounding box center [585, 343] width 83 height 16
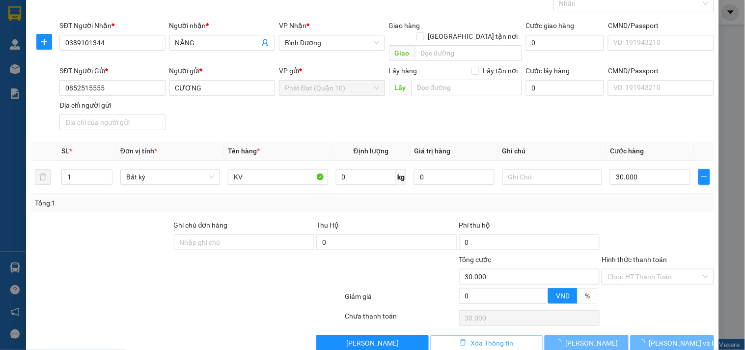
type input "0"
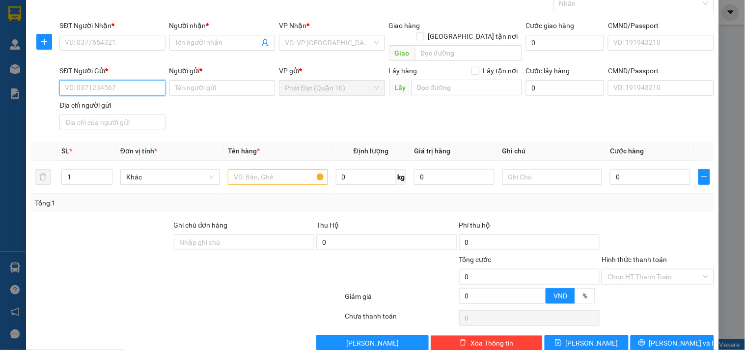
click at [115, 80] on input "SĐT Người Gửi *" at bounding box center [112, 88] width 106 height 16
click at [134, 36] on input "SĐT Người Nhận *" at bounding box center [112, 43] width 106 height 16
click at [134, 80] on input "SĐT Người Gửi *" at bounding box center [112, 88] width 106 height 16
paste input "0908.458.876"
click at [94, 80] on input "0908.458.876" at bounding box center [112, 88] width 106 height 16
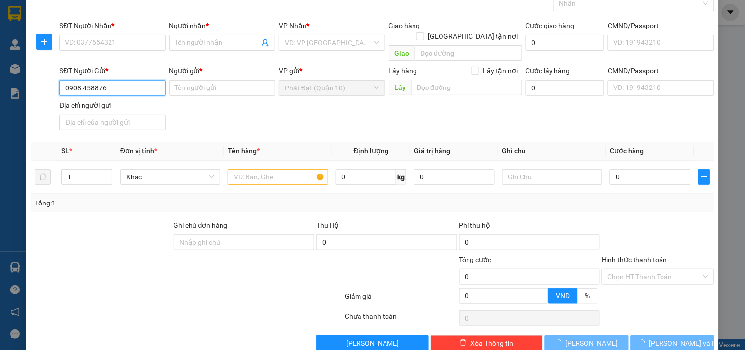
click at [80, 80] on input "0908.458876" at bounding box center [112, 88] width 106 height 16
click at [81, 80] on input "0908.458876" at bounding box center [112, 88] width 106 height 16
type input "0908458876"
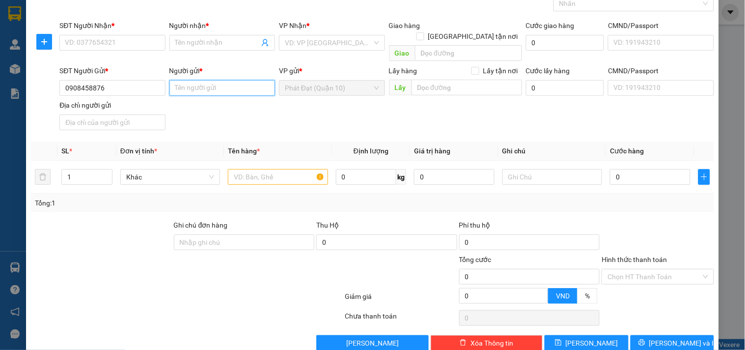
click at [204, 80] on input "Người gửi *" at bounding box center [222, 88] width 106 height 16
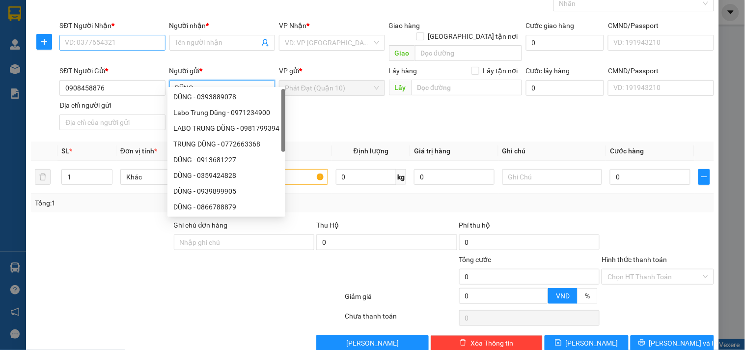
type input "DŨNG"
click at [141, 43] on input "SĐT Người Nhận *" at bounding box center [112, 43] width 106 height 16
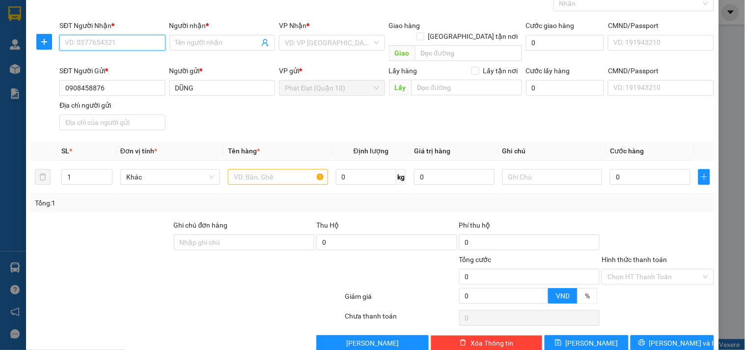
paste input "0918.388.207"
click at [95, 41] on input "0918.388.207" at bounding box center [112, 43] width 106 height 16
click at [81, 46] on input "0918.388207" at bounding box center [112, 43] width 106 height 16
type input "0918388207"
click at [232, 43] on input "Người nhận *" at bounding box center [217, 42] width 84 height 11
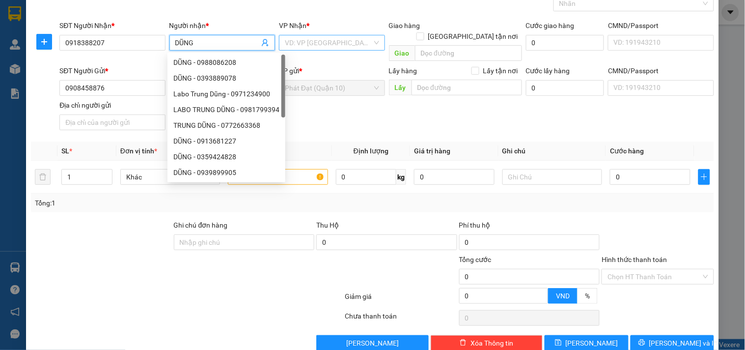
type input "DŨNG"
click at [356, 48] on input "search" at bounding box center [328, 42] width 87 height 15
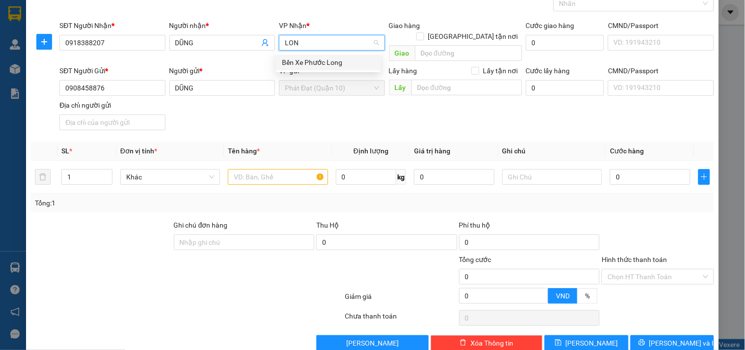
type input "LONG"
click at [331, 61] on div "Bến Xe Phước Long" at bounding box center [328, 62] width 93 height 11
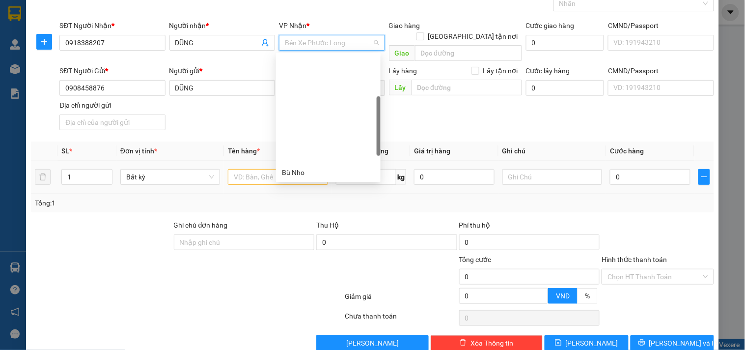
scroll to position [125, 0]
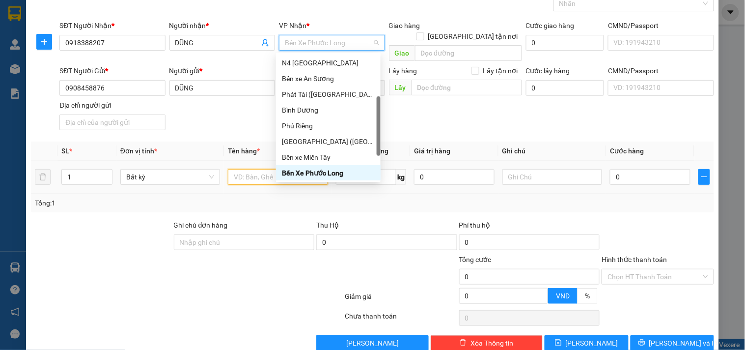
click at [236, 169] on input "text" at bounding box center [278, 177] width 100 height 16
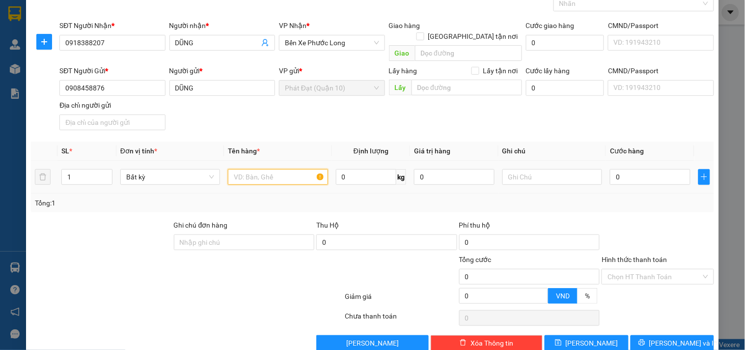
paste input "NL XỐP TRẮNG (ĐÀN)"
type input "NL XỐP TRẮNG (ĐÀN)"
click at [641, 169] on input "0" at bounding box center [650, 177] width 81 height 16
type input "5"
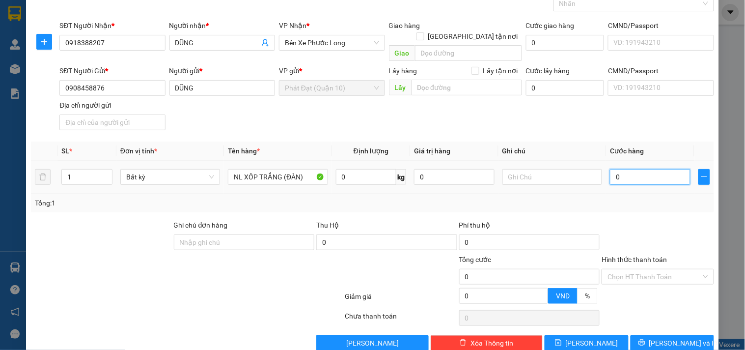
type input "5"
type input "50"
type input "50.000"
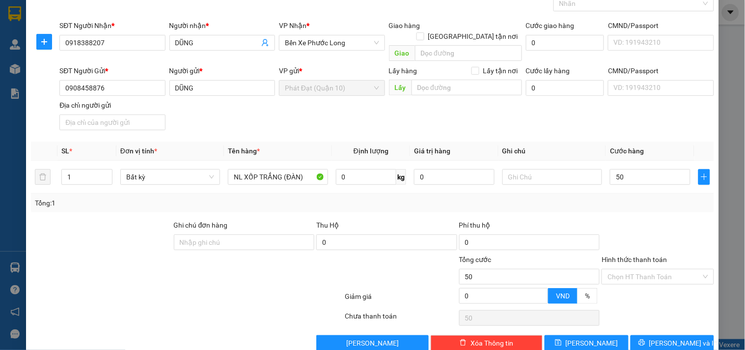
type input "50.000"
click at [635, 197] on div "Tổng: 1" at bounding box center [372, 202] width 675 height 11
drag, startPoint x: 639, startPoint y: 243, endPoint x: 644, endPoint y: 257, distance: 15.2
click at [640, 254] on div "Hình thức thanh toán" at bounding box center [657, 261] width 112 height 15
drag, startPoint x: 644, startPoint y: 257, endPoint x: 645, endPoint y: 266, distance: 8.9
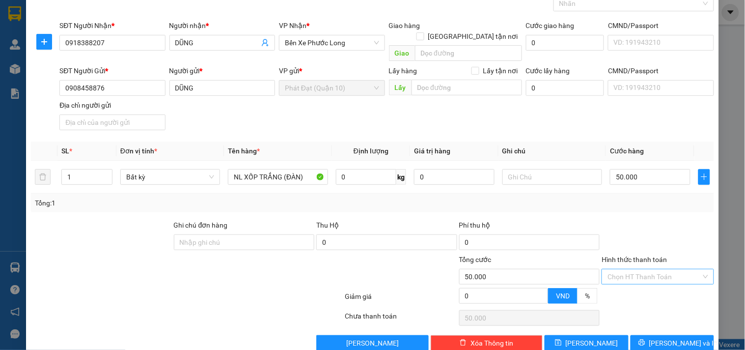
click at [645, 269] on div "Chọn HT Thanh Toán" at bounding box center [657, 277] width 112 height 16
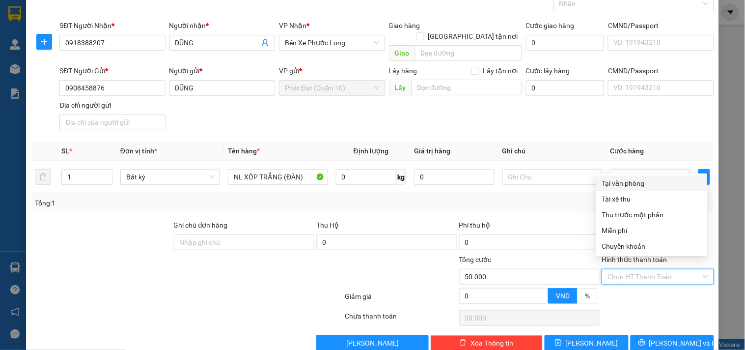
click at [632, 180] on div "Tại văn phòng" at bounding box center [651, 183] width 99 height 11
type input "0"
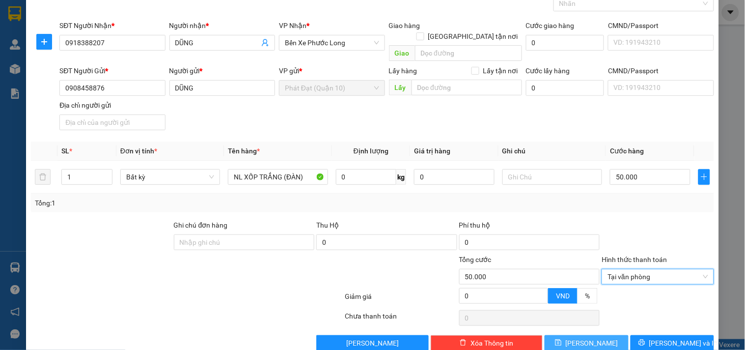
click at [583, 337] on span "[PERSON_NAME]" at bounding box center [592, 342] width 53 height 11
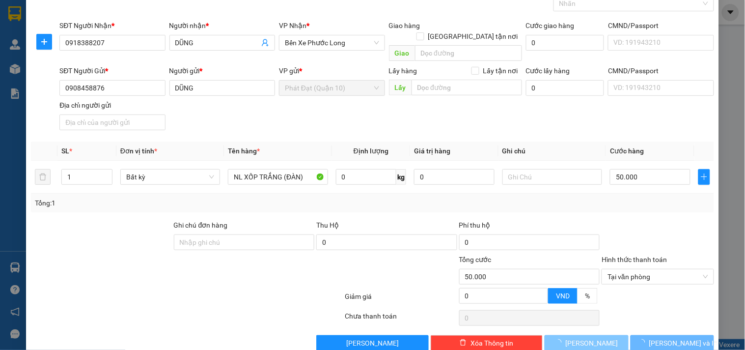
type input "0"
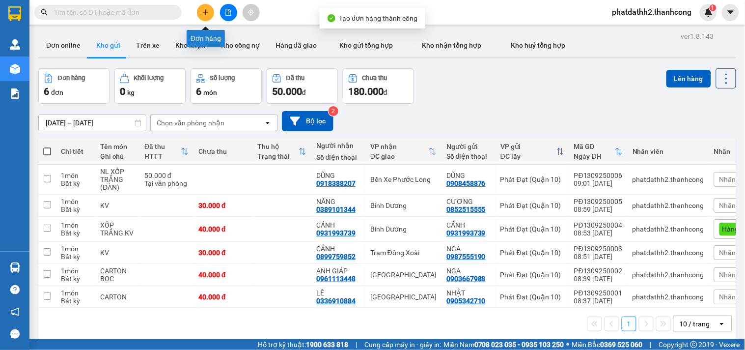
click at [212, 8] on button at bounding box center [205, 12] width 17 height 17
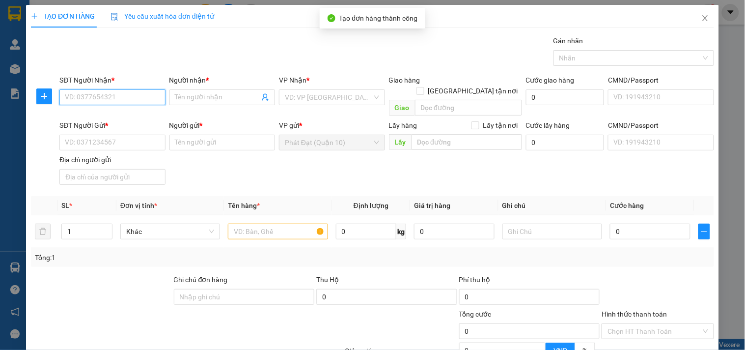
click at [109, 100] on input "SĐT Người Nhận *" at bounding box center [112, 97] width 106 height 16
type input "070.365.6458"
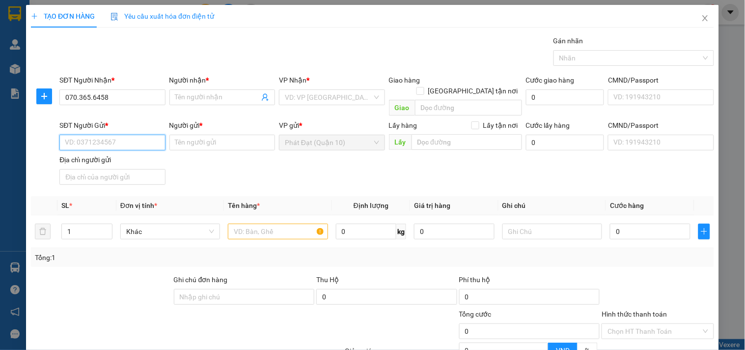
click at [85, 135] on input "SĐT Người Gửi *" at bounding box center [112, 143] width 106 height 16
type input "070.365.6458"
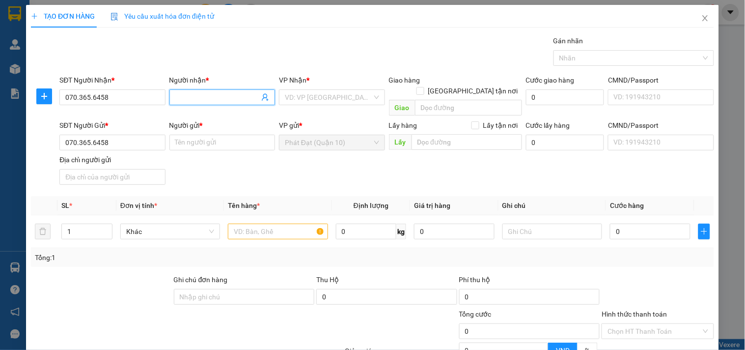
click at [186, 91] on span at bounding box center [222, 97] width 106 height 16
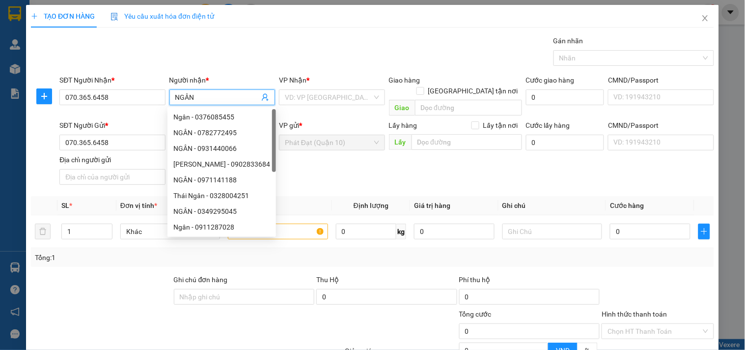
type input "NGÂN"
click at [215, 66] on div "Gói vận chuyển * Tiêu chuẩn Gán nhãn Nhãn" at bounding box center [386, 52] width 658 height 34
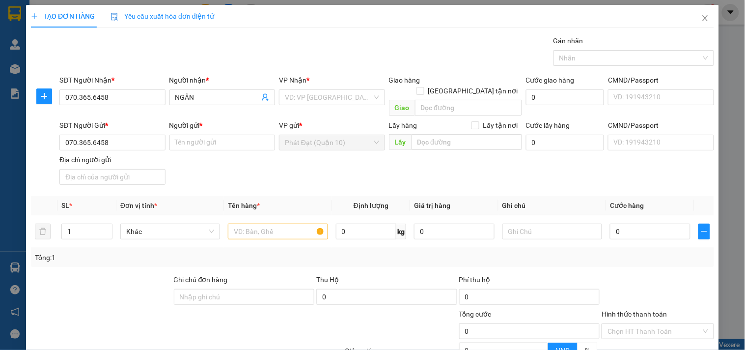
click at [241, 140] on div "Người gửi * Tên người gửi" at bounding box center [222, 137] width 106 height 34
click at [248, 135] on input "Người gửi *" at bounding box center [222, 143] width 106 height 16
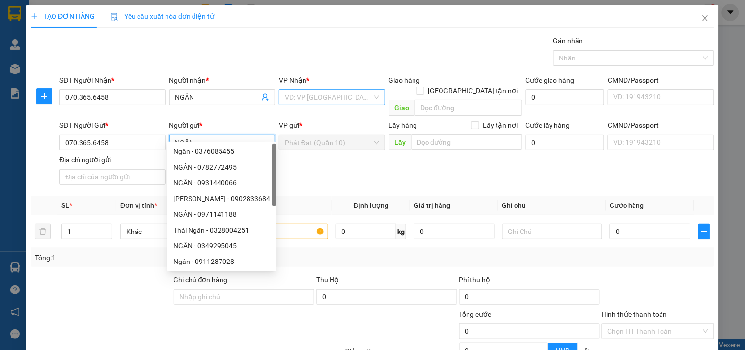
type input "NGÂN"
click at [316, 99] on input "search" at bounding box center [328, 97] width 87 height 15
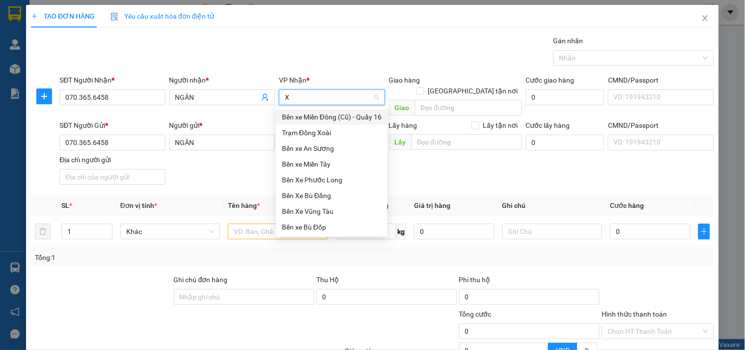
type input "XO"
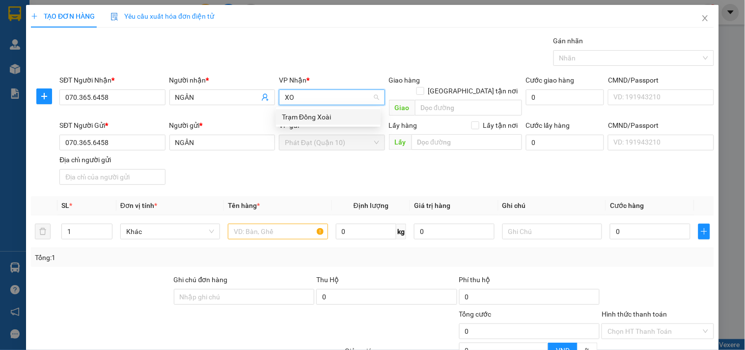
click at [312, 118] on div "Trạm Đồng Xoài" at bounding box center [328, 116] width 93 height 11
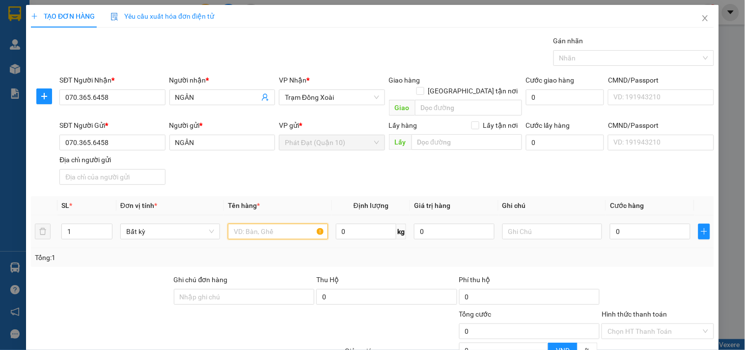
click at [284, 223] on input "text" at bounding box center [278, 231] width 100 height 16
type input "KV"
click at [613, 226] on input "0" at bounding box center [650, 231] width 81 height 16
type input "3"
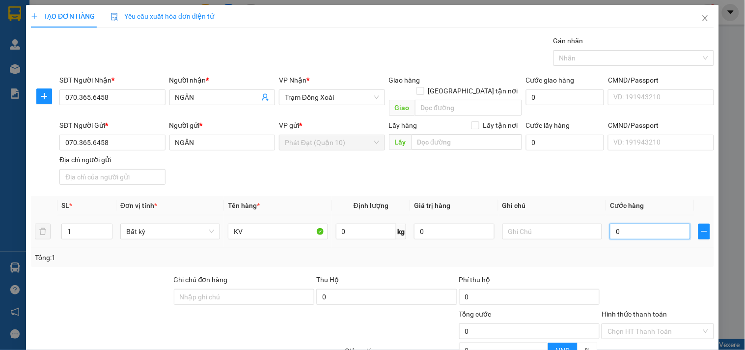
type input "3"
type input "30"
type input "30.000"
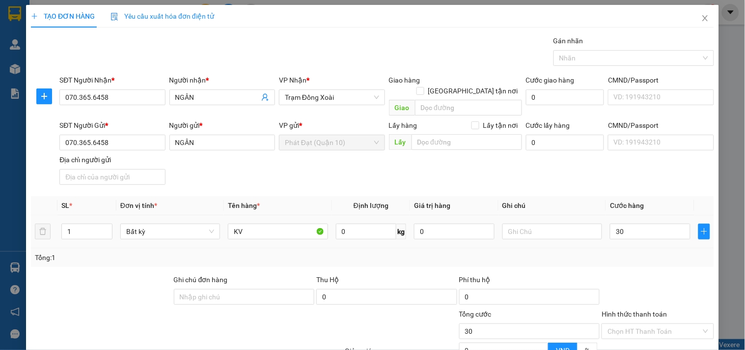
type input "30.000"
click at [625, 165] on div "SĐT Người Gửi * 070.365.6458 Người gửi * NGÂN VP gửi * Phát Đạt ([GEOGRAPHIC_DA…" at bounding box center [386, 154] width 658 height 69
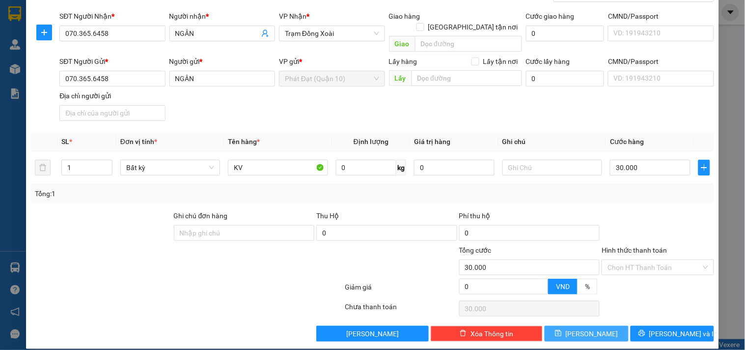
click at [578, 327] on button "[PERSON_NAME]" at bounding box center [585, 334] width 83 height 16
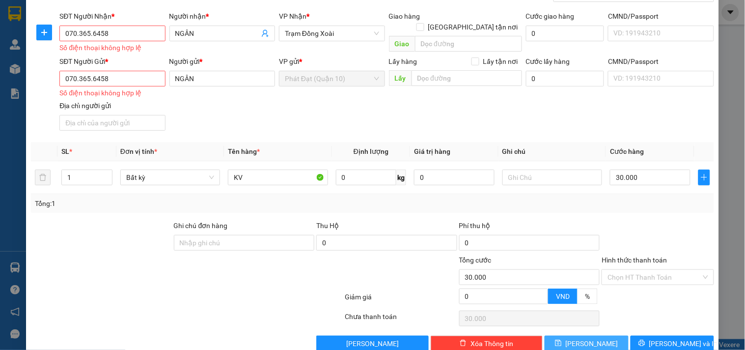
scroll to position [0, 0]
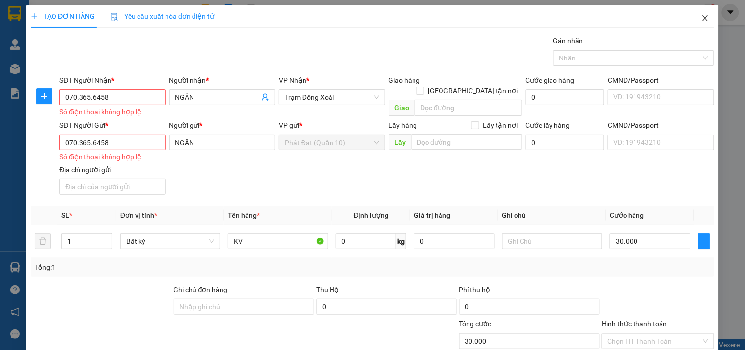
click at [705, 16] on span "Close" at bounding box center [704, 18] width 27 height 27
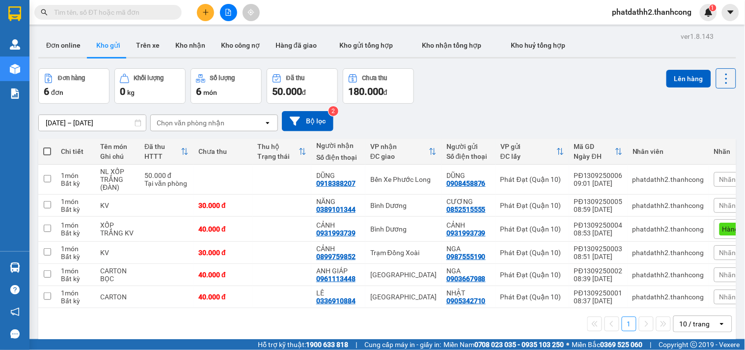
click at [689, 327] on div "10 / trang" at bounding box center [694, 324] width 30 height 10
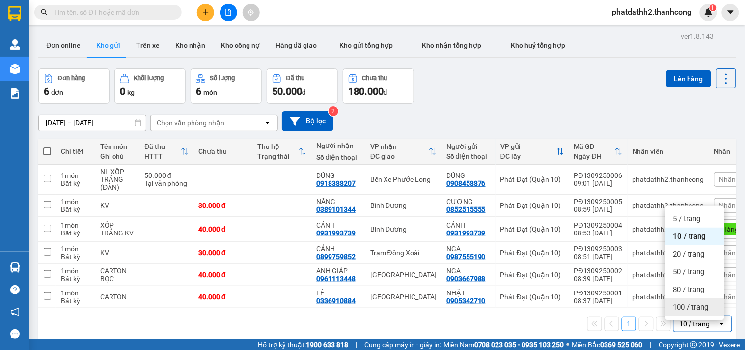
click at [691, 308] on span "100 / trang" at bounding box center [690, 307] width 35 height 10
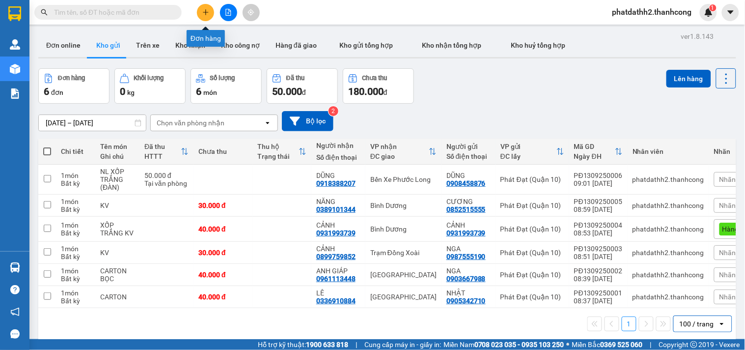
click at [204, 13] on icon "plus" at bounding box center [205, 12] width 7 height 7
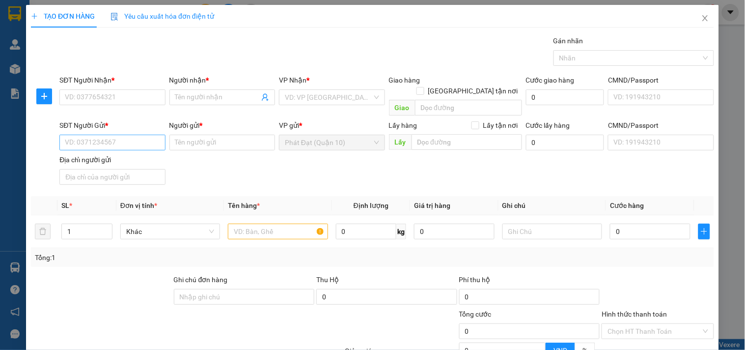
click at [127, 140] on div "SĐT Người Gửi * VD: 0371234567" at bounding box center [112, 137] width 106 height 34
click at [130, 135] on input "SĐT Người Gửi *" at bounding box center [112, 143] width 106 height 16
paste input "0962.577.619"
click at [81, 135] on input "0962.577.619" at bounding box center [112, 143] width 106 height 16
click at [92, 135] on input "0962577.619" at bounding box center [112, 143] width 106 height 16
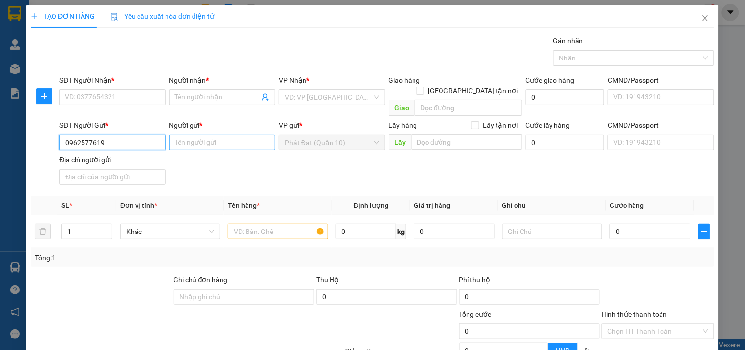
type input "0962577619"
click at [216, 135] on input "Người gửi *" at bounding box center [222, 143] width 106 height 16
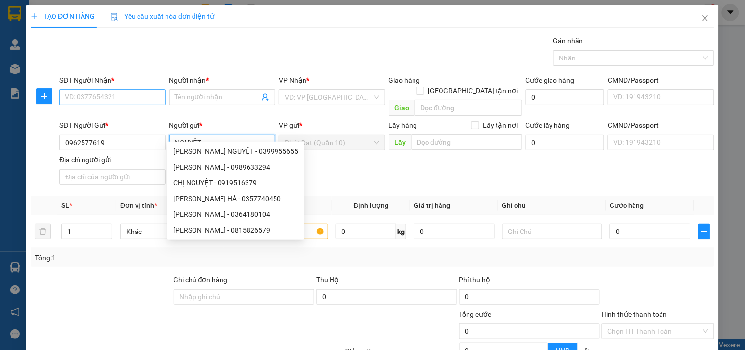
type input "NGUYỆT"
click at [102, 100] on input "SĐT Người Nhận *" at bounding box center [112, 97] width 106 height 16
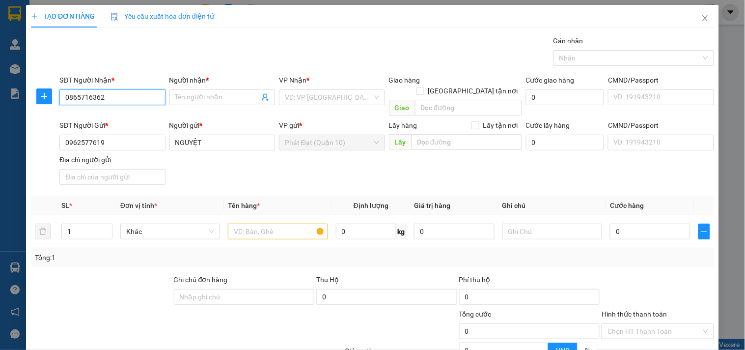
type input "0865716362"
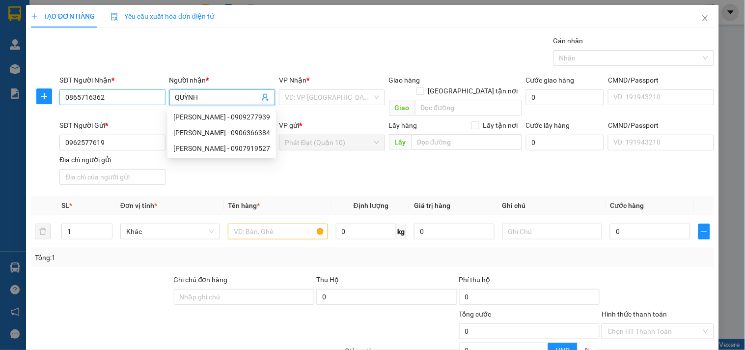
type input "QUỲNH"
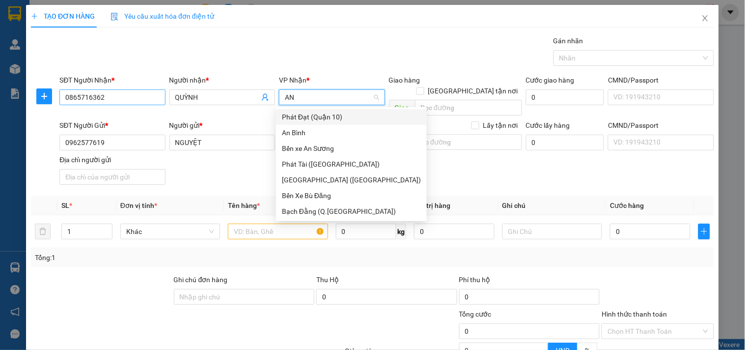
type input "AN"
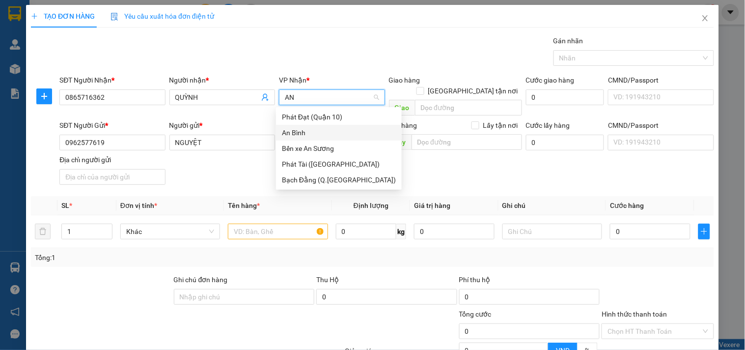
click at [315, 131] on div "An Bình" at bounding box center [339, 132] width 114 height 11
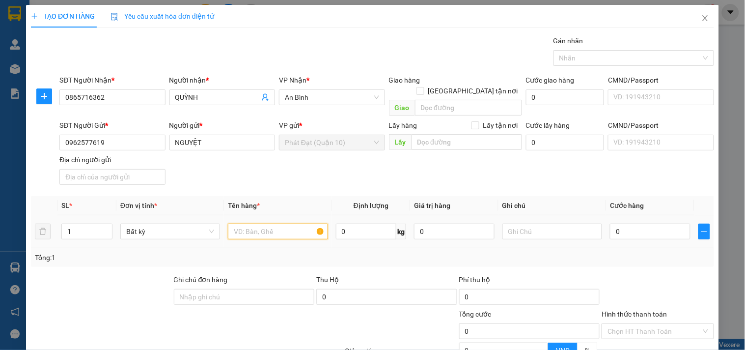
click at [282, 223] on input "text" at bounding box center [278, 231] width 100 height 16
type input "CARTON KV"
click at [614, 223] on input "0" at bounding box center [650, 231] width 81 height 16
type input "3"
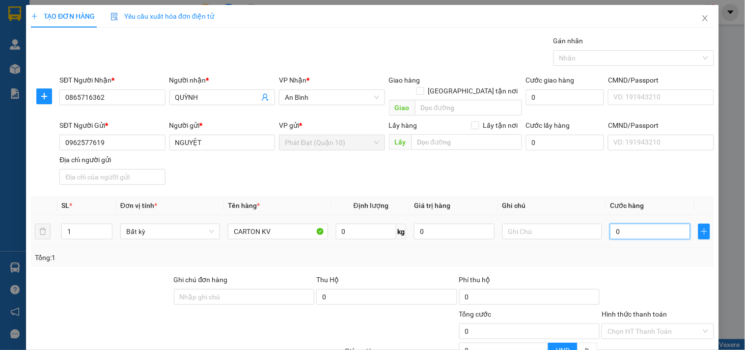
type input "3"
type input "30"
type input "30.000"
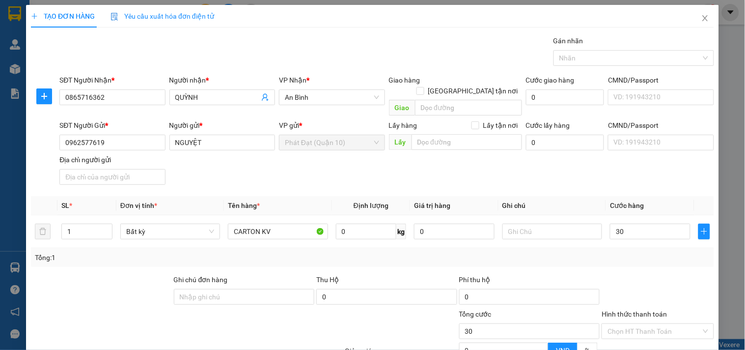
type input "30.000"
click at [656, 177] on div "SĐT Người Gửi * 0962577619 Người gửi * NGUYỆT VP gửi * Phát Đạt ([GEOGRAPHIC_DA…" at bounding box center [386, 154] width 658 height 69
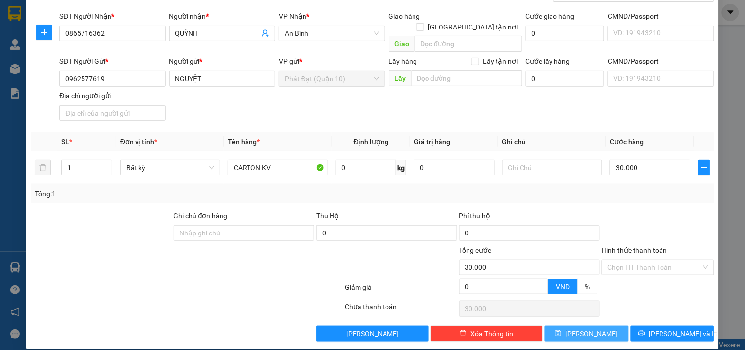
click at [600, 326] on button "[PERSON_NAME]" at bounding box center [585, 334] width 83 height 16
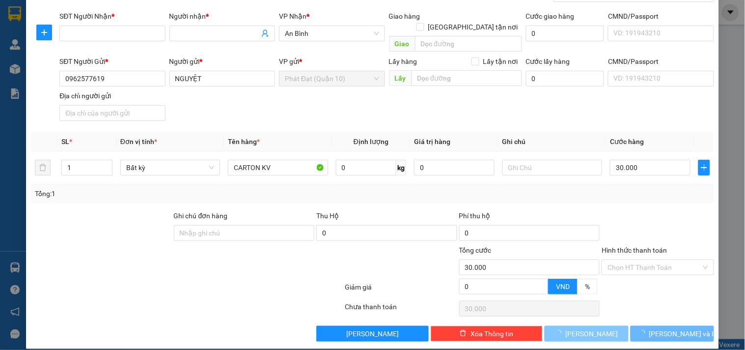
type input "0"
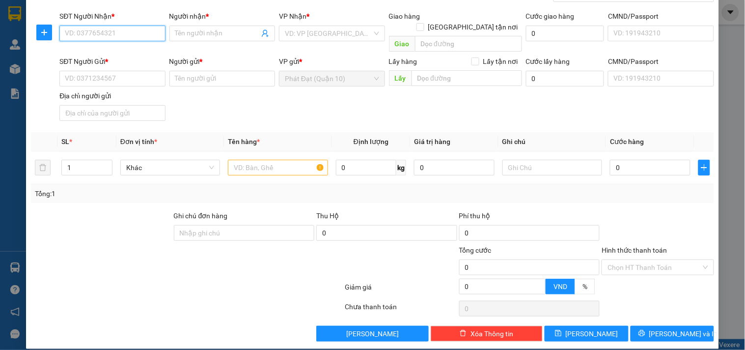
click at [113, 38] on input "SĐT Người Nhận *" at bounding box center [112, 34] width 106 height 16
paste input "0982.321.317"
click at [95, 32] on input "0982.321.317" at bounding box center [112, 34] width 106 height 16
click at [81, 32] on input "0982.321317" at bounding box center [112, 34] width 106 height 16
type input "0982321317"
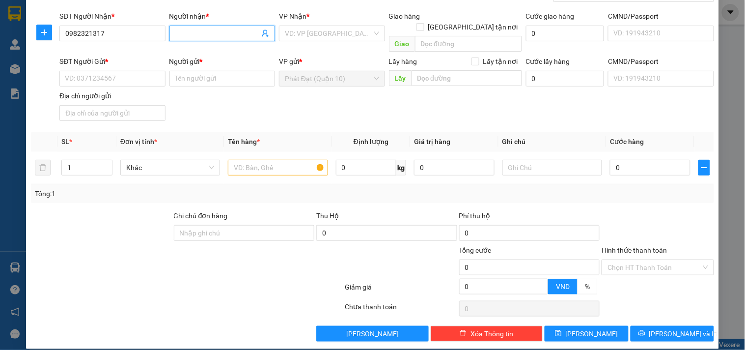
click at [202, 32] on input "Người nhận *" at bounding box center [217, 33] width 84 height 11
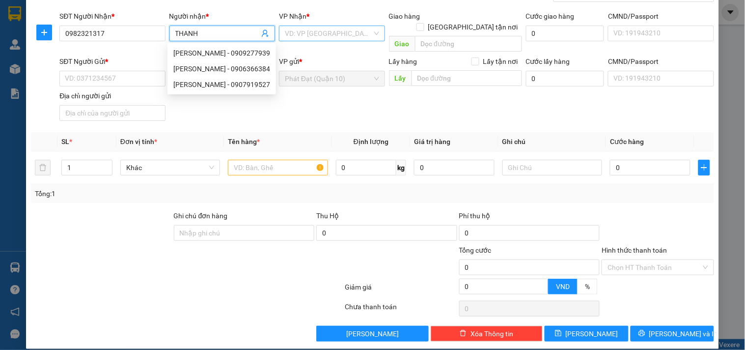
type input "THANH"
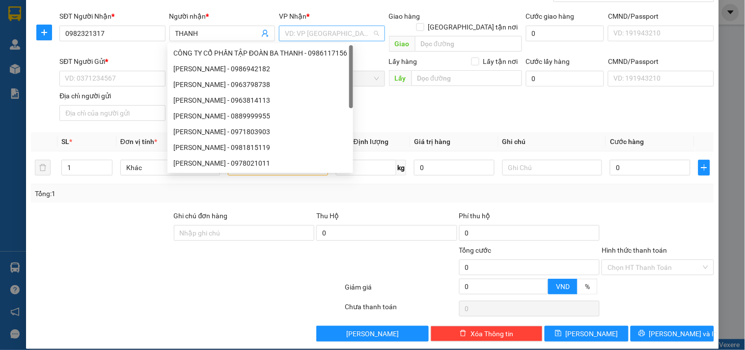
click at [338, 29] on input "search" at bounding box center [328, 33] width 87 height 15
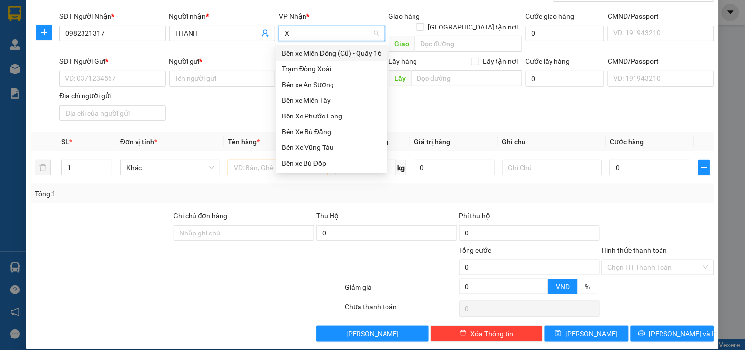
type input "XO"
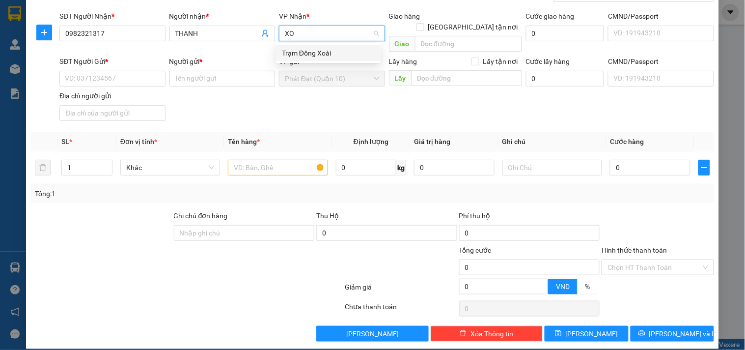
click at [322, 47] on div "Trạm Đồng Xoài" at bounding box center [328, 53] width 105 height 16
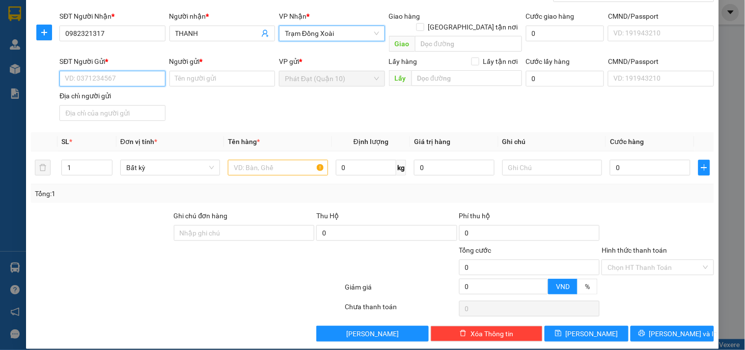
click at [93, 71] on input "SĐT Người Gửi *" at bounding box center [112, 79] width 106 height 16
paste input "0989.428.917"
click at [80, 71] on input "0989.428.917" at bounding box center [112, 79] width 106 height 16
type input "0989428917"
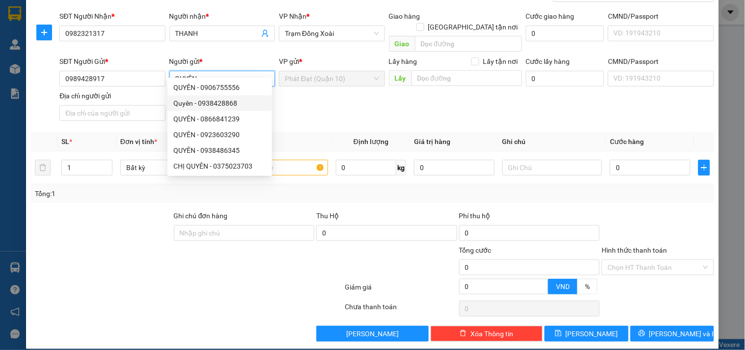
type input "QUYÊN"
click at [384, 88] on div "SĐT Người Gửi * 0989428917 Người gửi * QUYÊN VP gửi * Phát Đạt ([GEOGRAPHIC_DAT…" at bounding box center [386, 90] width 658 height 69
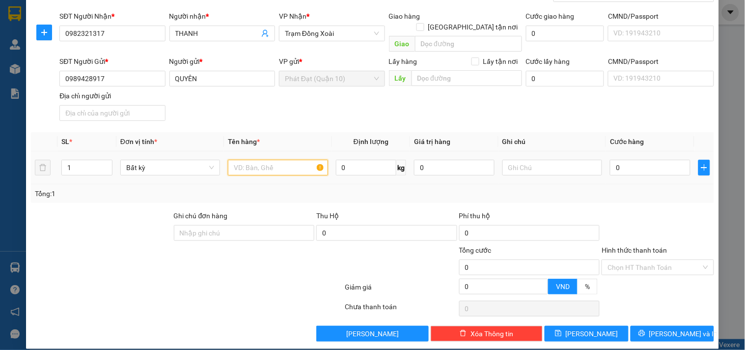
click at [299, 160] on input "text" at bounding box center [278, 168] width 100 height 16
type input "KV"
click at [617, 161] on input "0" at bounding box center [650, 168] width 81 height 16
type input "3"
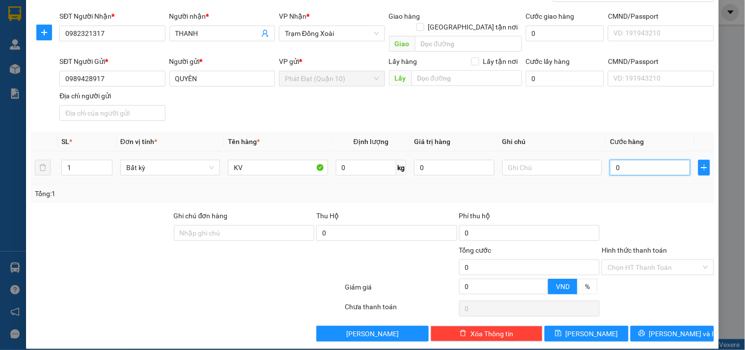
type input "3"
type input "30"
type input "30.000"
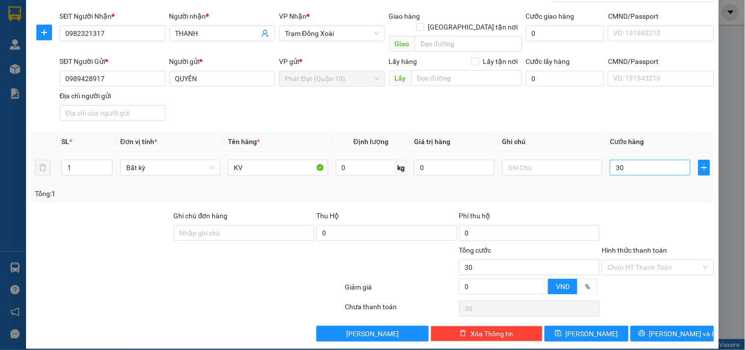
type input "30.000"
click at [627, 210] on div at bounding box center [657, 227] width 114 height 34
click at [557, 326] on button "[PERSON_NAME]" at bounding box center [585, 334] width 83 height 16
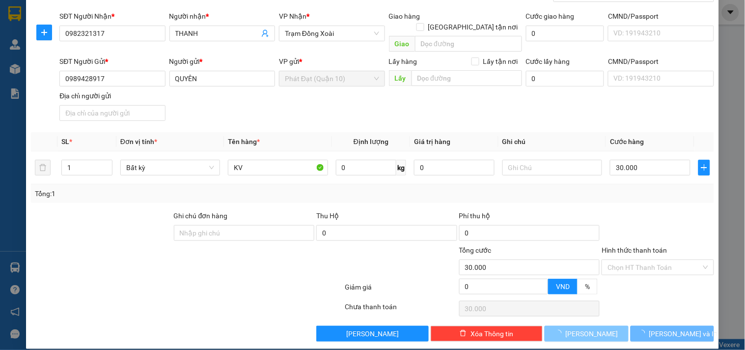
type input "0"
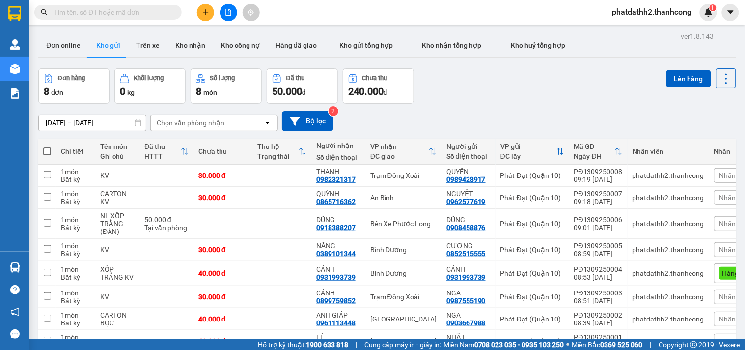
scroll to position [58, 0]
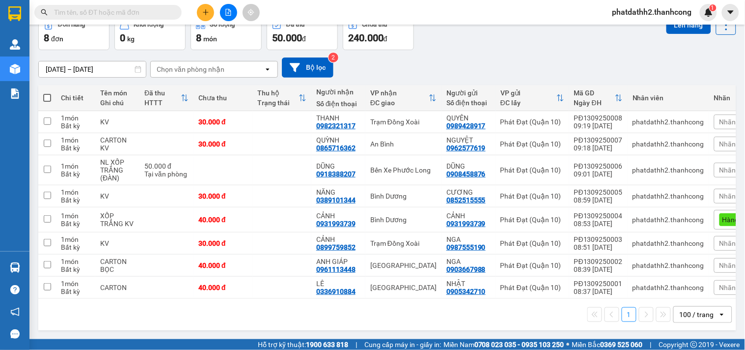
click at [48, 94] on span at bounding box center [47, 98] width 8 height 8
click at [47, 93] on input "checkbox" at bounding box center [47, 93] width 0 height 0
checkbox input "true"
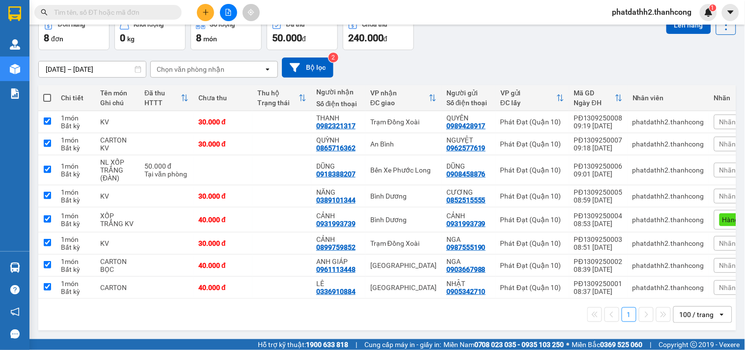
checkbox input "true"
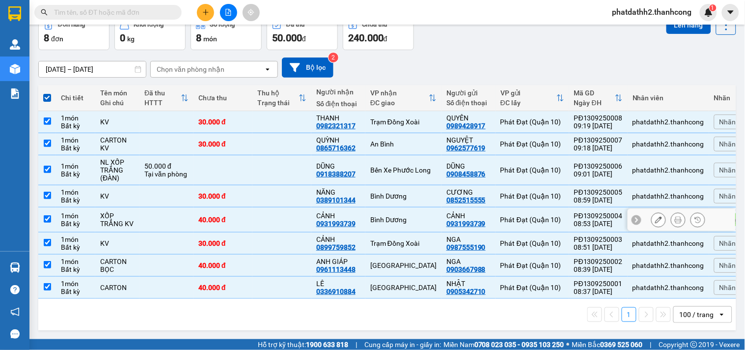
scroll to position [0, 0]
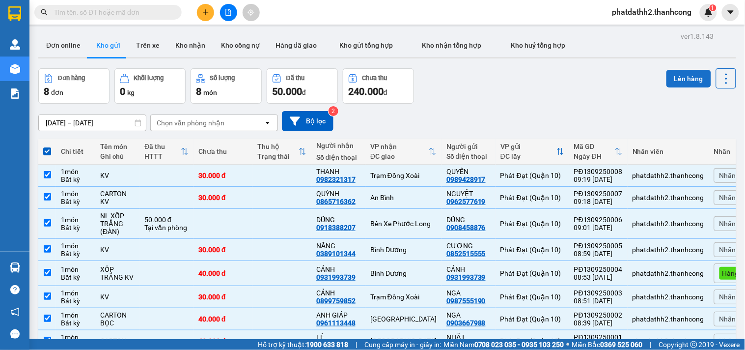
click at [685, 83] on button "Lên hàng" at bounding box center [688, 79] width 45 height 18
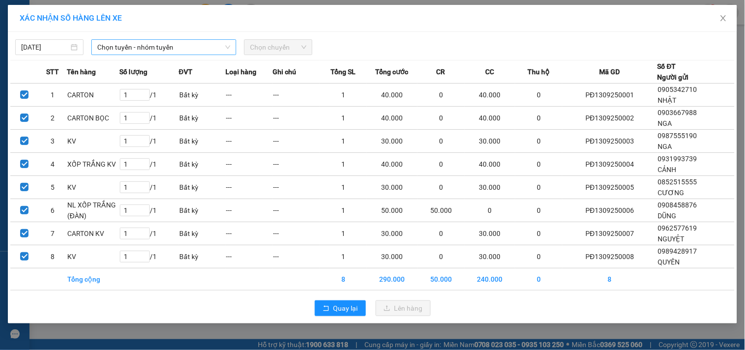
click at [141, 47] on span "Chọn tuyến - nhóm tuyến" at bounding box center [163, 47] width 133 height 15
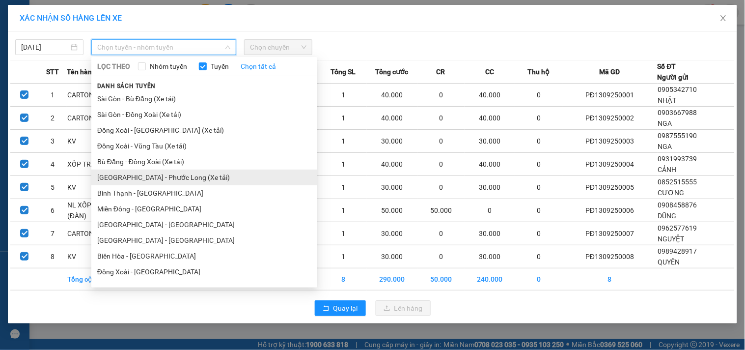
drag, startPoint x: 206, startPoint y: 174, endPoint x: 175, endPoint y: 164, distance: 33.1
click at [205, 174] on li "[GEOGRAPHIC_DATA] - Phước Long (Xe tải)" at bounding box center [204, 177] width 226 height 16
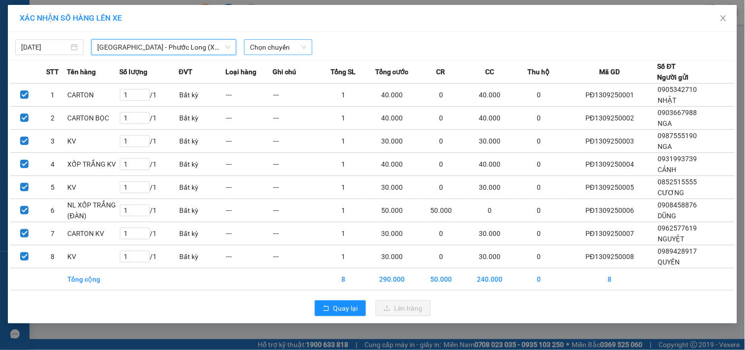
click at [283, 48] on span "Chọn chuyến" at bounding box center [278, 47] width 56 height 15
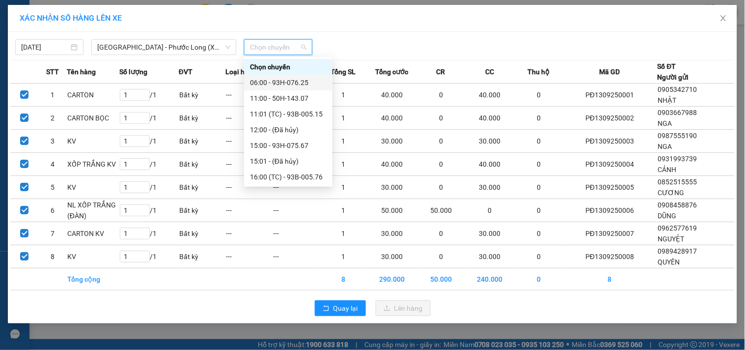
click at [300, 85] on div "06:00 - 93H-076.25" at bounding box center [288, 82] width 77 height 11
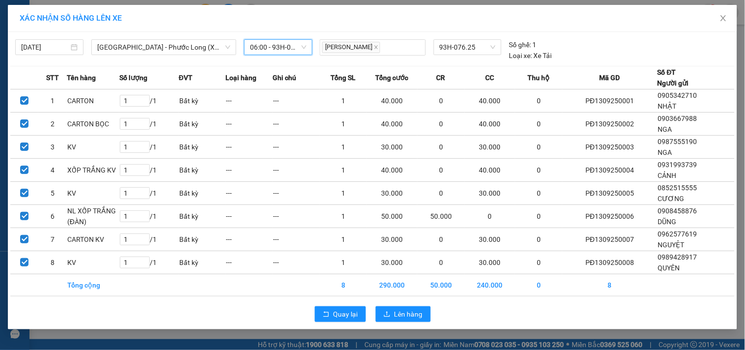
click at [283, 38] on div "[DATE] [GEOGRAPHIC_DATA] - [GEOGRAPHIC_DATA] (Xe tải) LỌC THEO Nhóm tuyến Tuyến…" at bounding box center [372, 47] width 724 height 27
click at [281, 44] on span "06:00 - 93H-076.25" at bounding box center [278, 47] width 56 height 15
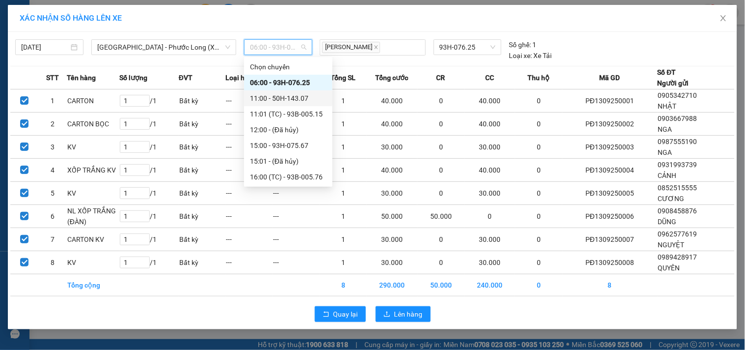
click at [290, 100] on div "11:00 - 50H-143.07" at bounding box center [288, 98] width 77 height 11
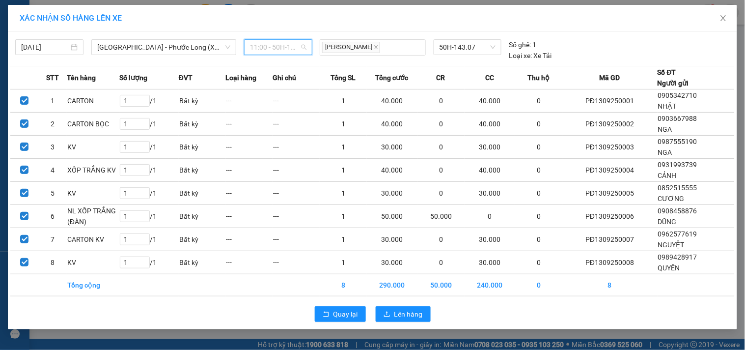
click at [297, 48] on span "11:00 - 50H-143.07" at bounding box center [278, 47] width 56 height 15
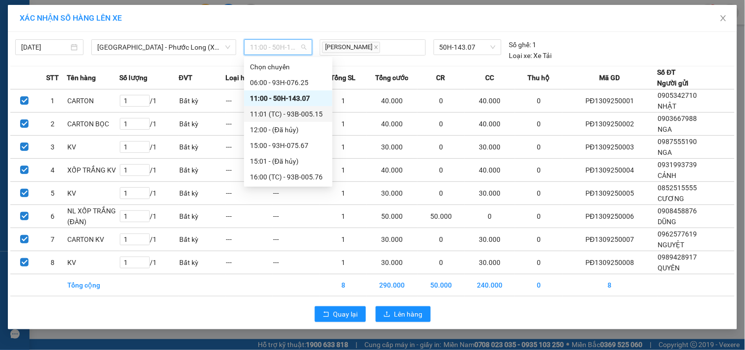
click at [280, 112] on div "11:01 (TC) - 93B-005.15" at bounding box center [288, 114] width 77 height 11
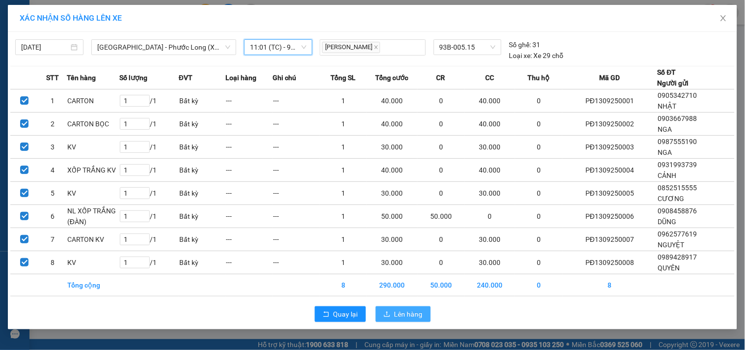
click at [415, 313] on span "Lên hàng" at bounding box center [408, 313] width 28 height 11
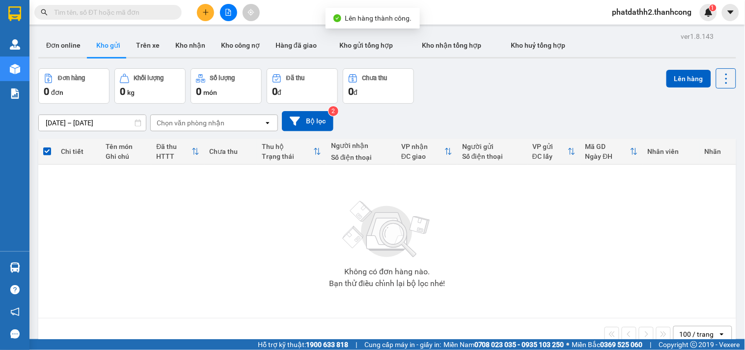
click at [507, 91] on div "Đơn hàng 0 đơn Khối lượng 0 kg Số lượng 0 món Đã thu 0 đ Chưa thu 0 đ Lên hàng" at bounding box center [387, 85] width 698 height 35
click at [227, 16] on button at bounding box center [228, 12] width 17 height 17
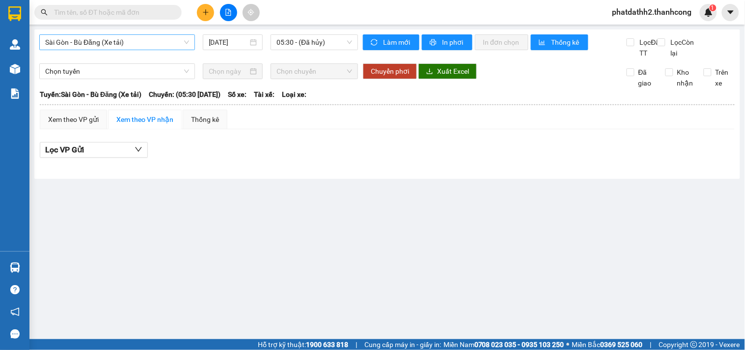
click at [130, 46] on span "Sài Gòn - Bù Đăng (Xe tải)" at bounding box center [117, 42] width 144 height 15
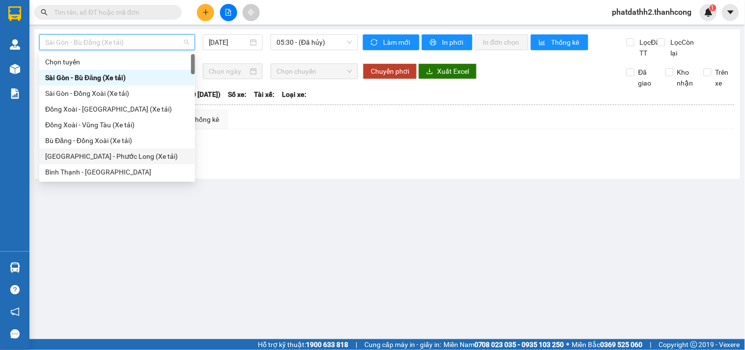
click at [115, 159] on div "[GEOGRAPHIC_DATA] - Phước Long (Xe tải)" at bounding box center [117, 156] width 144 height 11
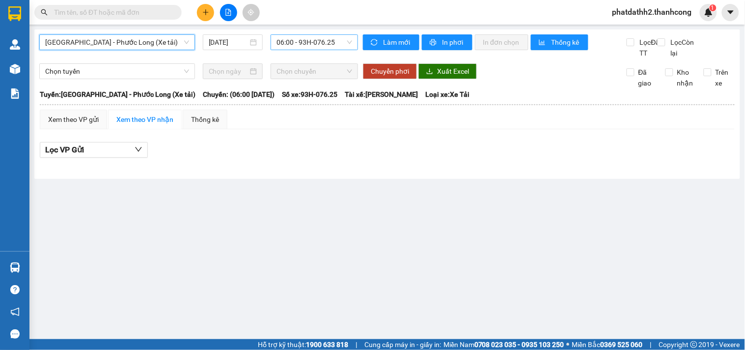
click at [318, 41] on span "06:00 - 93H-076.25" at bounding box center [314, 42] width 76 height 15
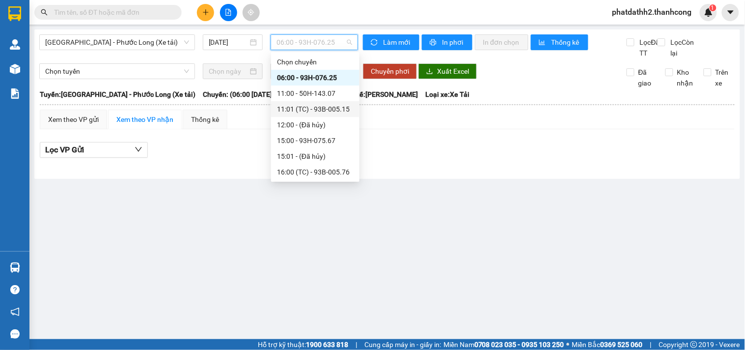
click at [317, 109] on div "11:01 (TC) - 93B-005.15" at bounding box center [315, 109] width 77 height 11
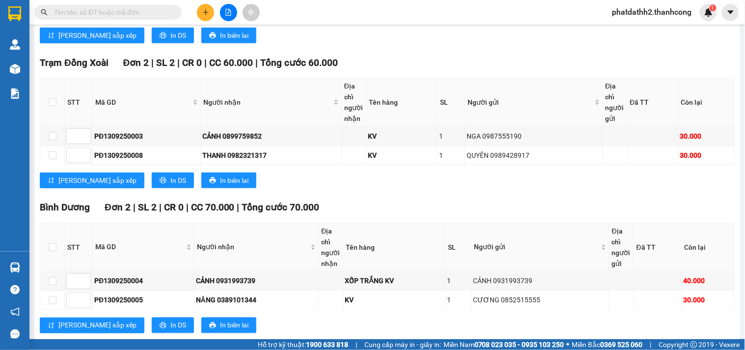
scroll to position [558, 0]
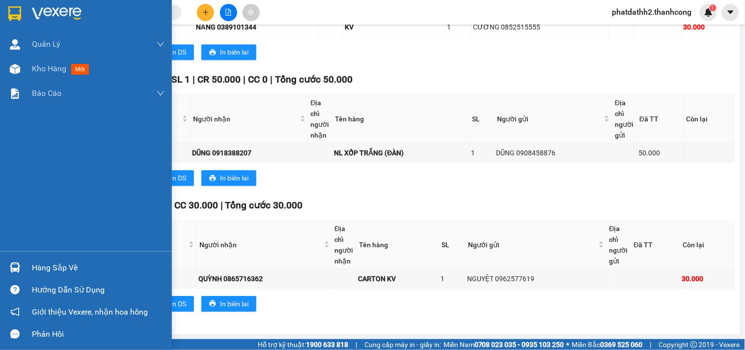
click at [47, 262] on div "Hàng sắp về" at bounding box center [98, 267] width 133 height 15
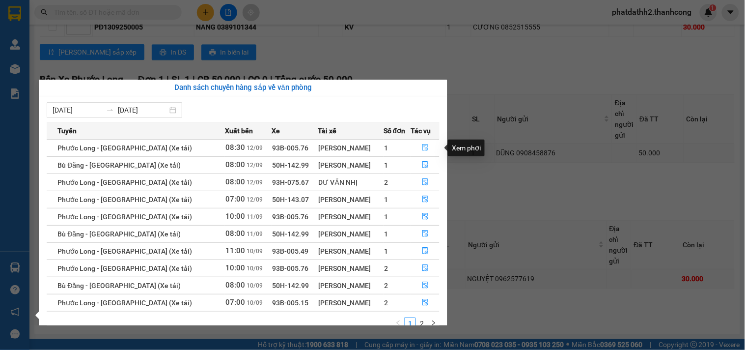
click at [425, 148] on icon "file-done" at bounding box center [425, 147] width 7 height 7
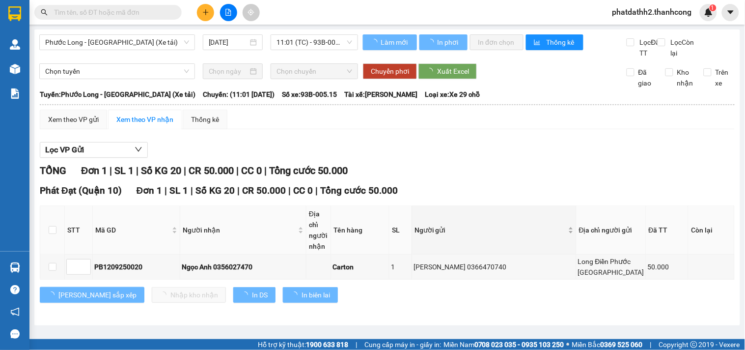
type input "[DATE]"
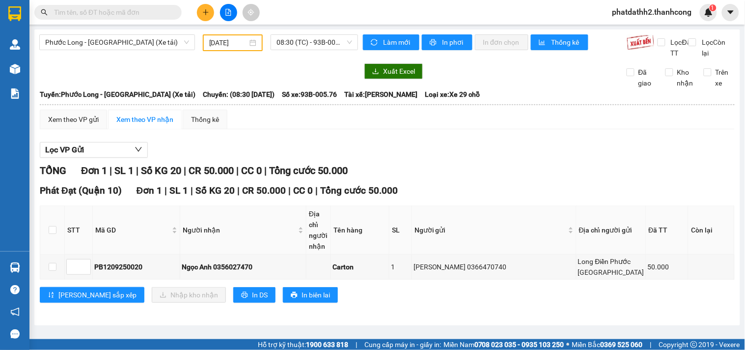
scroll to position [45, 0]
click at [49, 226] on input "checkbox" at bounding box center [53, 230] width 8 height 8
checkbox input "true"
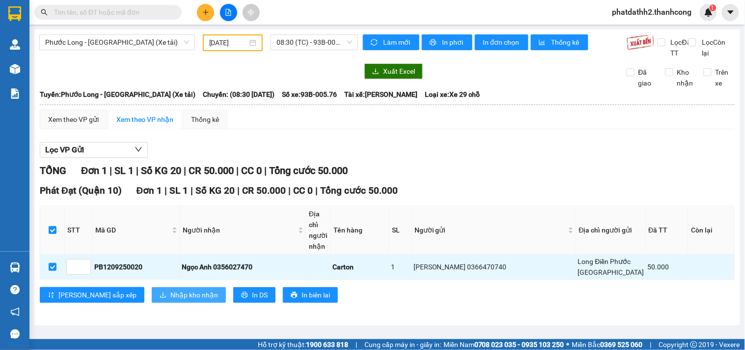
click at [170, 300] on span "Nhập kho nhận" at bounding box center [194, 294] width 48 height 11
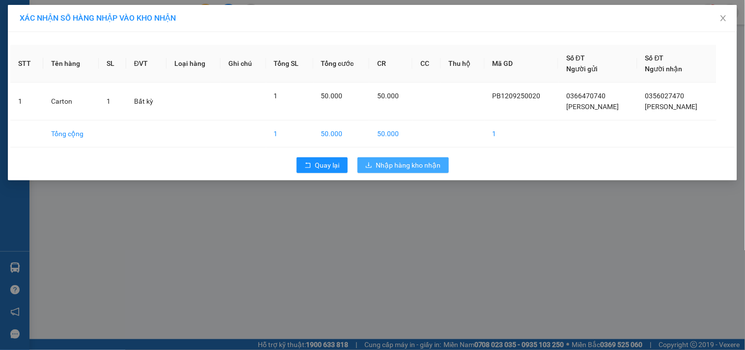
click at [420, 160] on span "Nhập hàng kho nhận" at bounding box center [408, 165] width 65 height 11
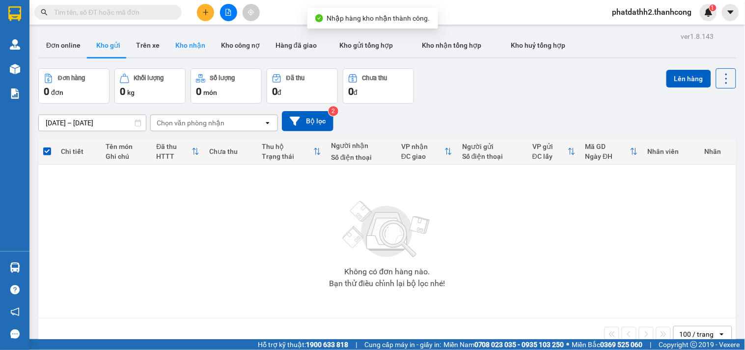
click at [184, 43] on button "Kho nhận" at bounding box center [190, 45] width 46 height 24
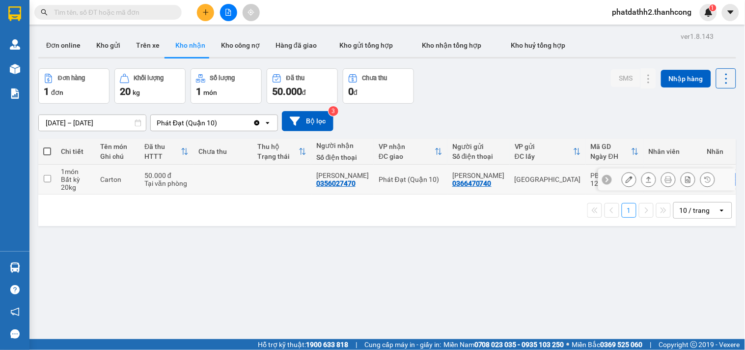
click at [603, 173] on div at bounding box center [666, 179] width 137 height 22
click at [645, 182] on icon at bounding box center [648, 179] width 7 height 7
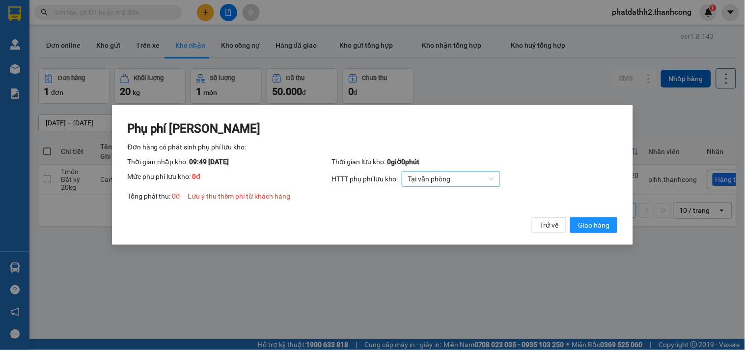
click at [450, 182] on span "Tại văn phòng" at bounding box center [450, 178] width 86 height 15
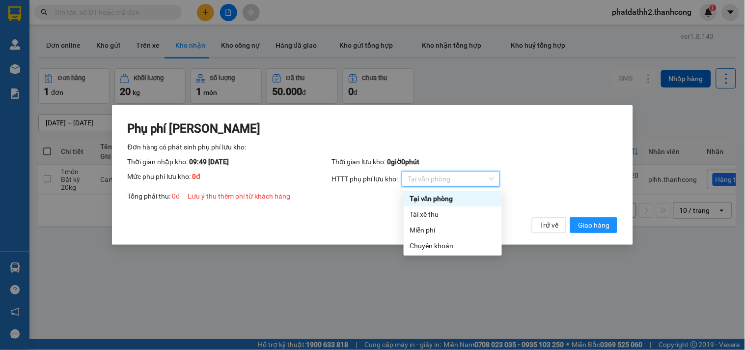
click at [450, 182] on span "Tại văn phòng" at bounding box center [450, 178] width 86 height 15
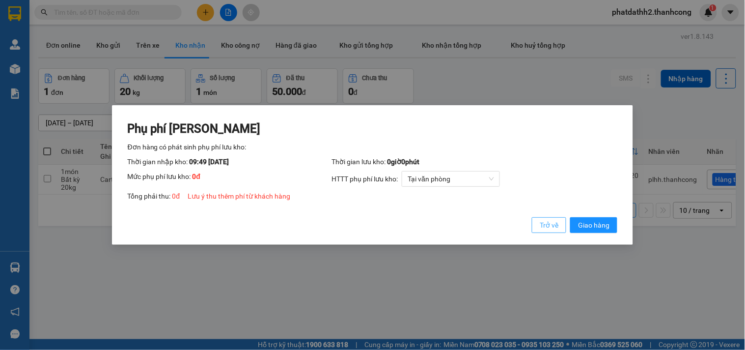
click at [541, 221] on span "Trở về" at bounding box center [549, 224] width 19 height 11
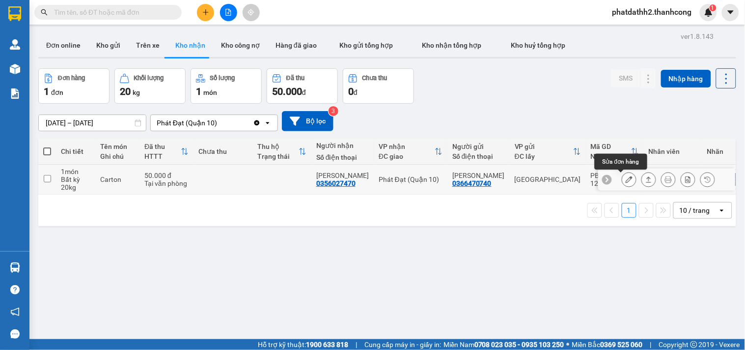
click at [625, 177] on button at bounding box center [629, 179] width 14 height 17
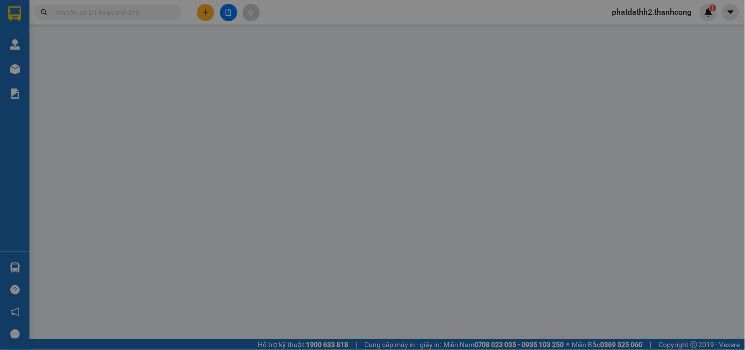
type input "0356027470"
type input "[PERSON_NAME]"
type input "0366470740"
type input "[PERSON_NAME]"
type input "070060000472"
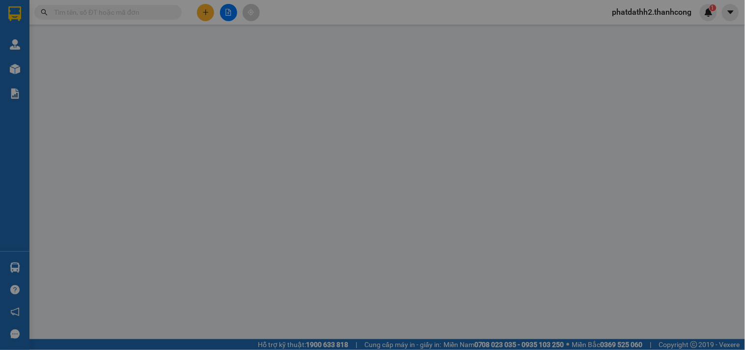
type input "Long Điền Phước [GEOGRAPHIC_DATA]"
type input "50.000"
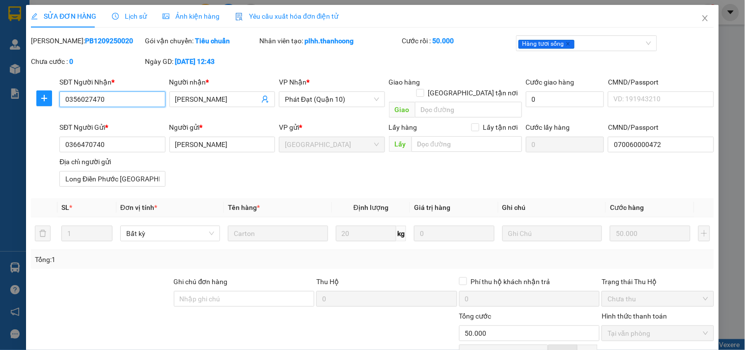
scroll to position [66, 0]
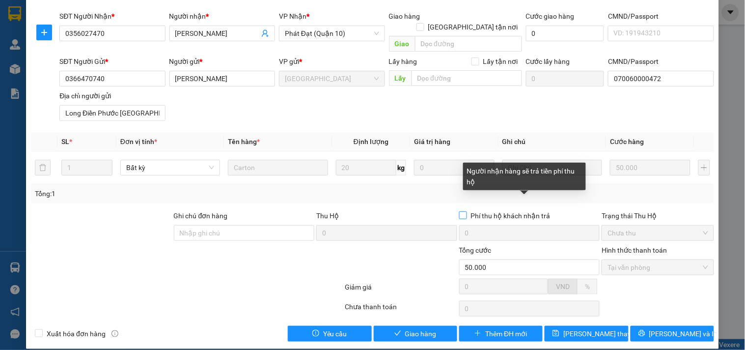
click at [482, 210] on span "Phí thu hộ khách nhận trả" at bounding box center [510, 215] width 87 height 11
click at [466, 211] on input "Phí thu hộ khách nhận trả" at bounding box center [462, 214] width 7 height 7
click at [482, 210] on span "Phí thu hộ khách nhận trả" at bounding box center [510, 215] width 87 height 11
click at [466, 211] on input "Phí thu hộ khách nhận trả" at bounding box center [462, 214] width 7 height 7
click at [482, 210] on span "Phí thu hộ khách nhận trả" at bounding box center [510, 215] width 87 height 11
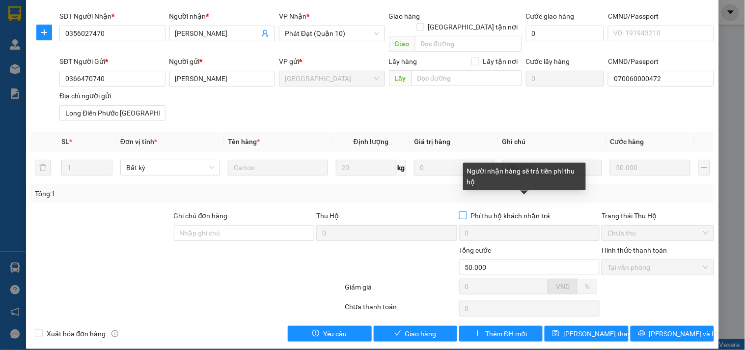
click at [466, 211] on input "Phí thu hộ khách nhận trả" at bounding box center [462, 214] width 7 height 7
click at [482, 210] on span "Phí thu hộ khách nhận trả" at bounding box center [510, 215] width 87 height 11
click at [466, 211] on input "Phí thu hộ khách nhận trả" at bounding box center [462, 214] width 7 height 7
checkbox input "false"
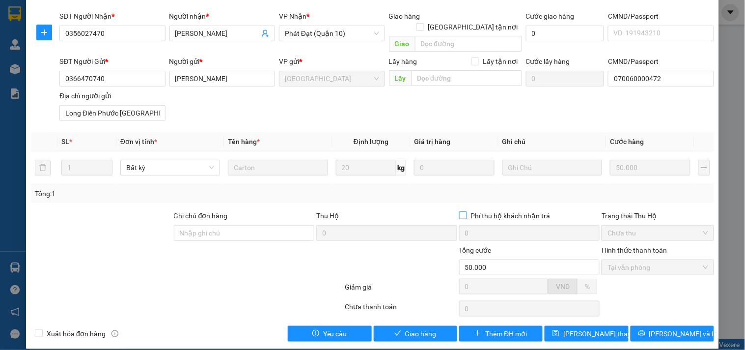
scroll to position [0, 0]
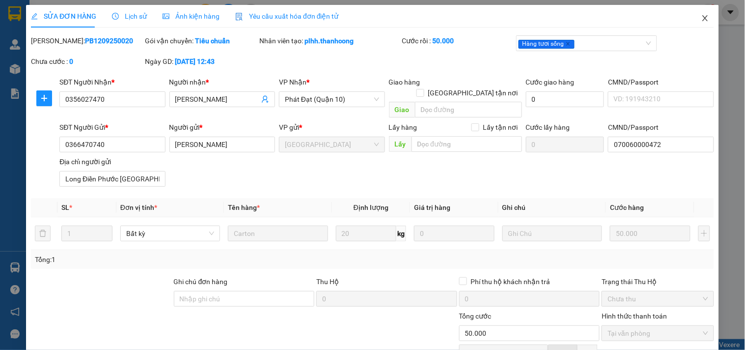
click at [701, 21] on icon "close" at bounding box center [705, 18] width 8 height 8
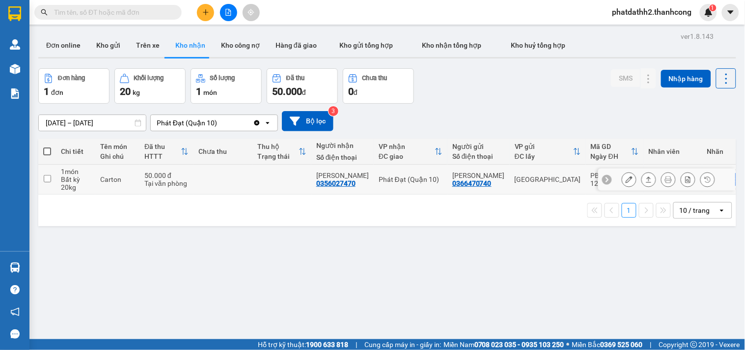
click at [625, 178] on icon at bounding box center [628, 179] width 7 height 7
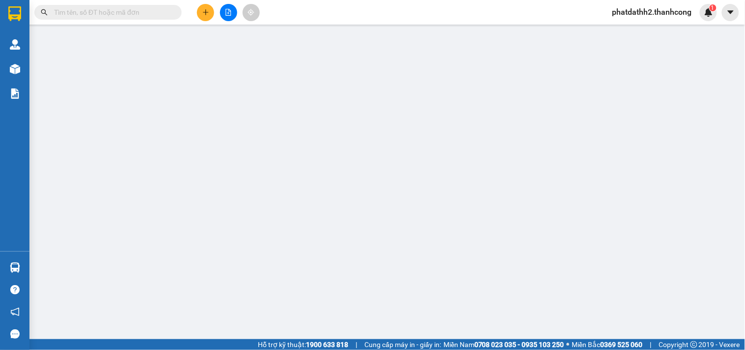
type input "0356027470"
type input "[PERSON_NAME]"
type input "0366470740"
type input "[PERSON_NAME]"
type input "070060000472"
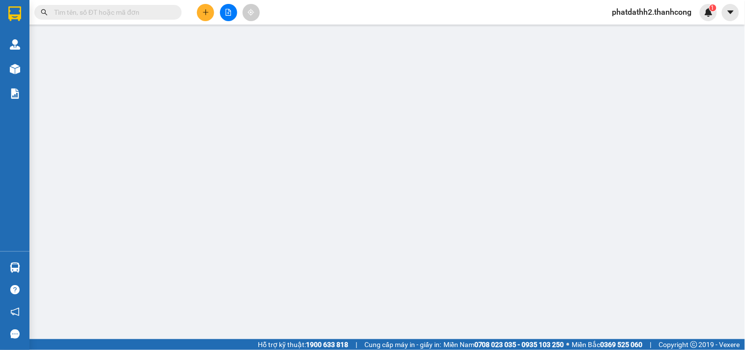
type input "Long Điền Phước [GEOGRAPHIC_DATA]"
type input "50.000"
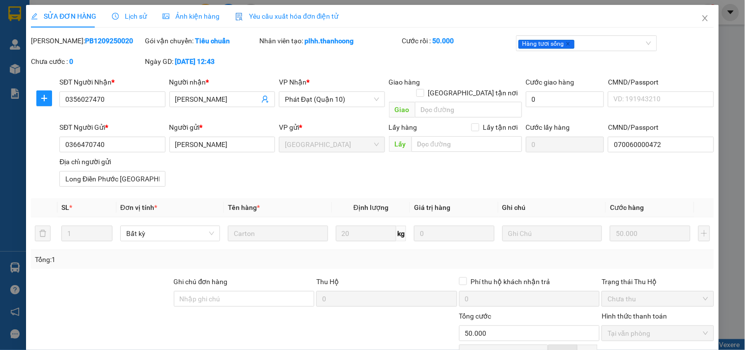
click at [126, 16] on span "Lịch sử" at bounding box center [129, 16] width 35 height 8
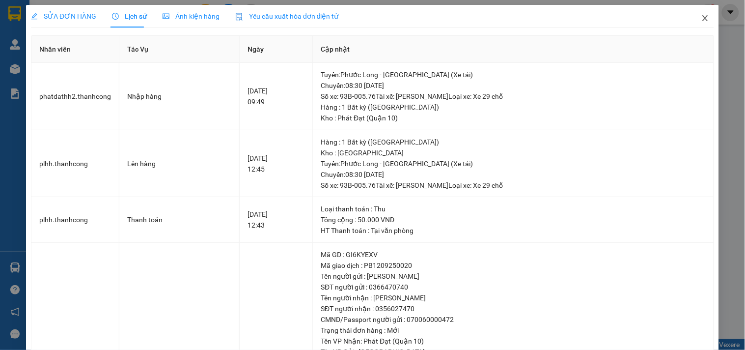
click at [701, 19] on icon "close" at bounding box center [705, 18] width 8 height 8
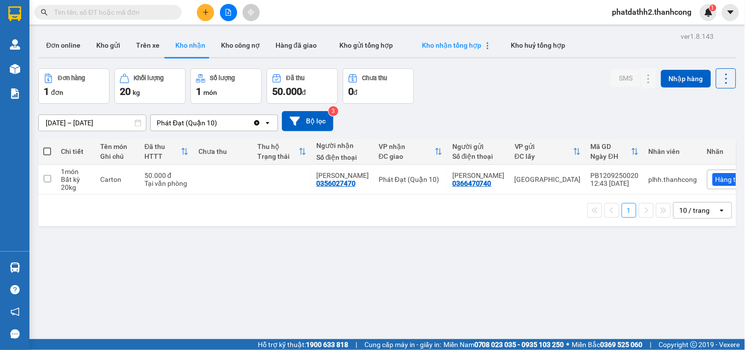
click at [434, 41] on span "Kho nhận tổng hợp" at bounding box center [451, 45] width 59 height 8
type input "[DATE] – [DATE]"
